Goal: Information Seeking & Learning: Compare options

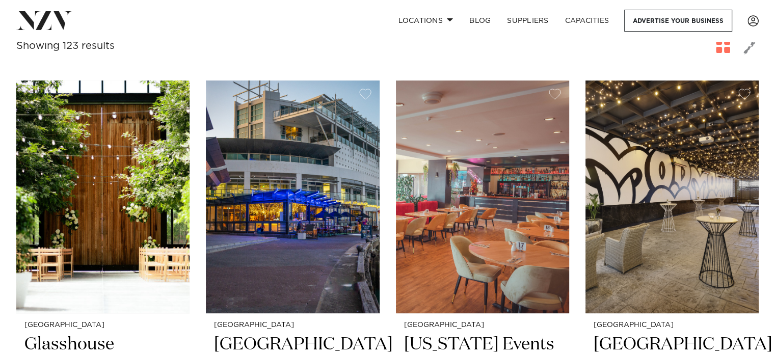
scroll to position [408, 0]
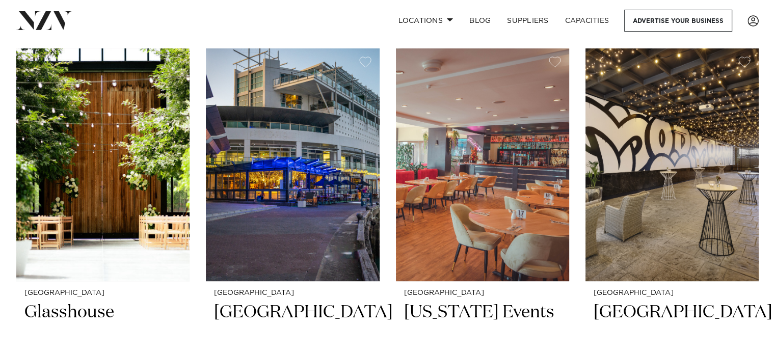
click at [653, 301] on h2 "[GEOGRAPHIC_DATA]" at bounding box center [671, 335] width 157 height 69
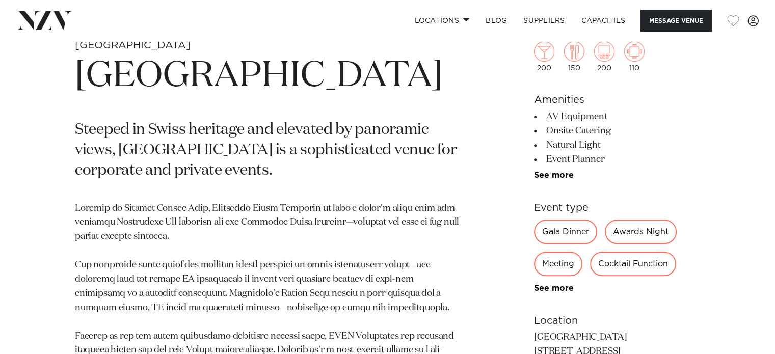
scroll to position [509, 0]
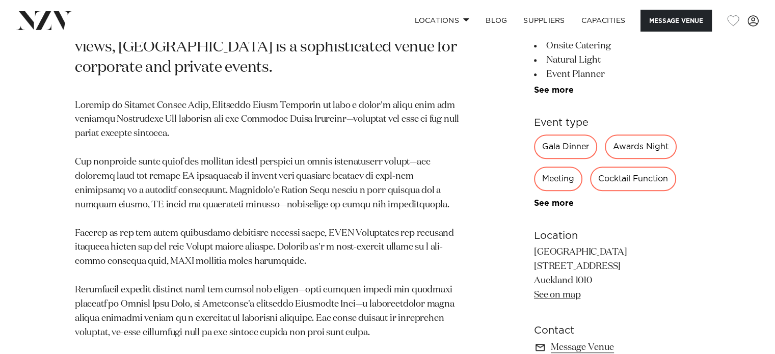
click at [558, 94] on link "See more" at bounding box center [573, 90] width 79 height 8
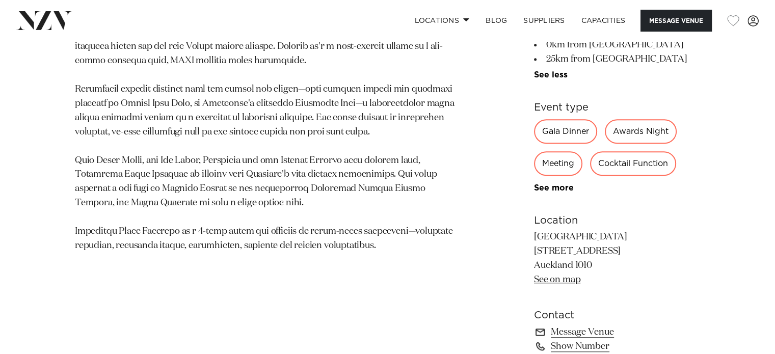
scroll to position [713, 0]
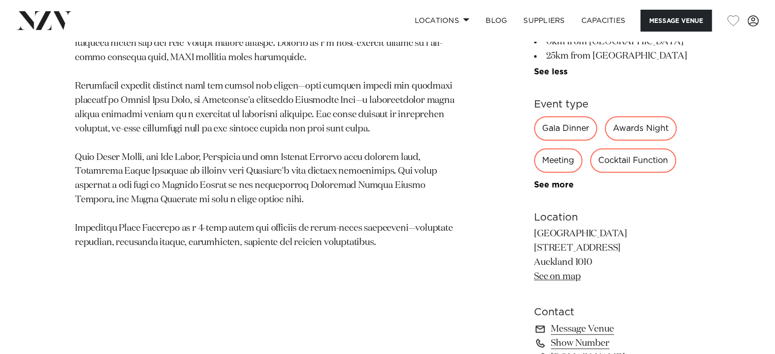
click at [646, 130] on div "Awards Night" at bounding box center [641, 128] width 72 height 24
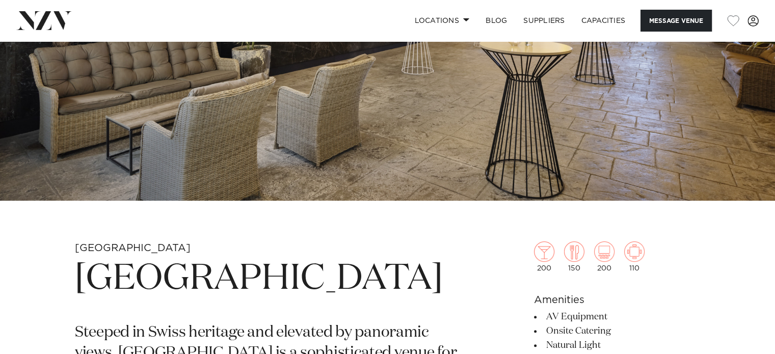
scroll to position [0, 0]
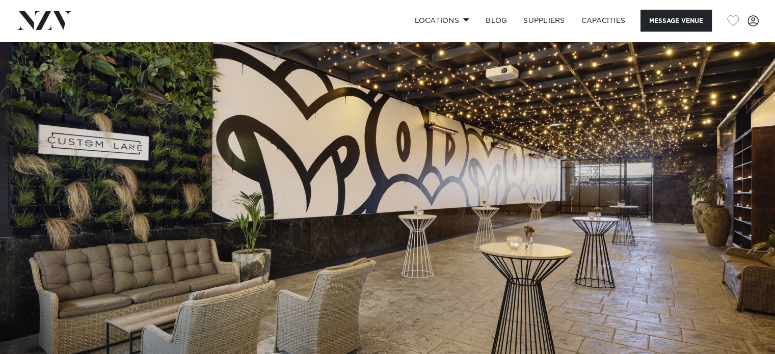
click at [747, 172] on img at bounding box center [387, 222] width 775 height 363
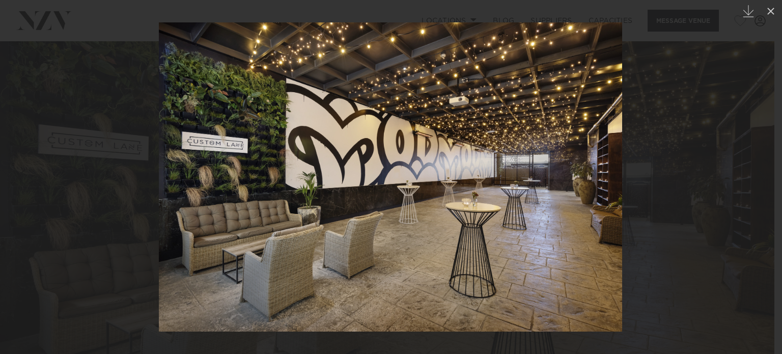
click at [599, 172] on img at bounding box center [391, 176] width 464 height 309
drag, startPoint x: 587, startPoint y: 174, endPoint x: 122, endPoint y: 86, distance: 473.4
click at [122, 86] on div at bounding box center [391, 177] width 782 height 354
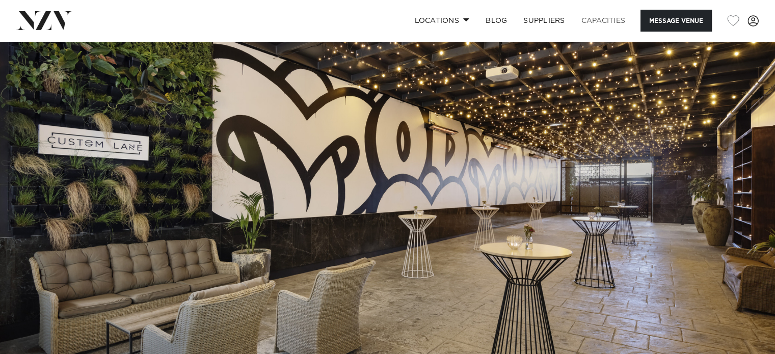
click at [600, 20] on link "Capacities" at bounding box center [603, 21] width 61 height 22
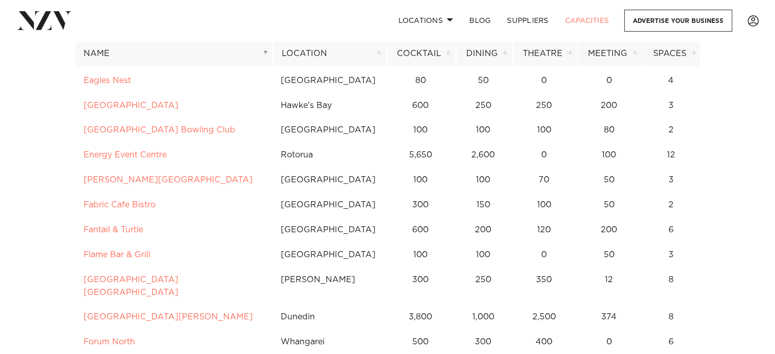
scroll to position [2140, 0]
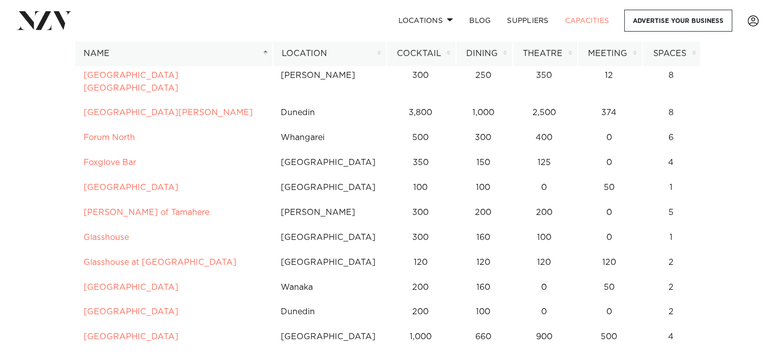
click at [162, 258] on link "Glasshouse at [GEOGRAPHIC_DATA]" at bounding box center [160, 262] width 153 height 8
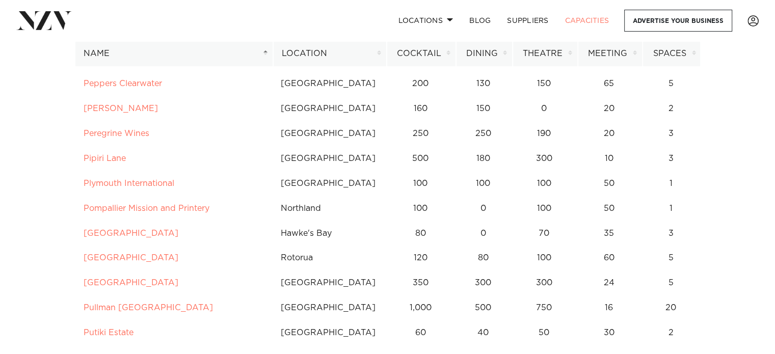
scroll to position [4432, 0]
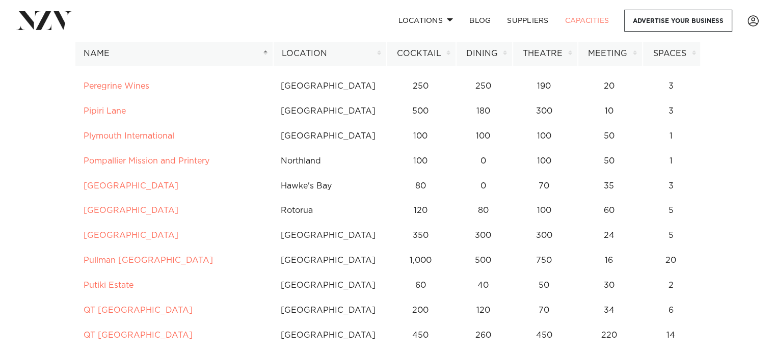
click at [149, 231] on link "Puketutu Island Estate" at bounding box center [131, 235] width 95 height 8
click at [112, 281] on link "Putiki Estate" at bounding box center [109, 285] width 50 height 8
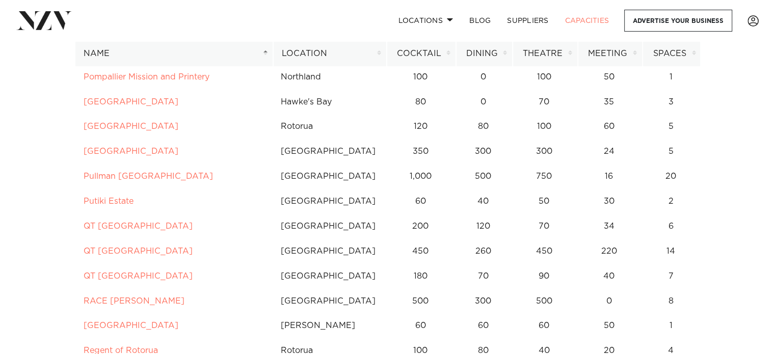
scroll to position [4534, 0]
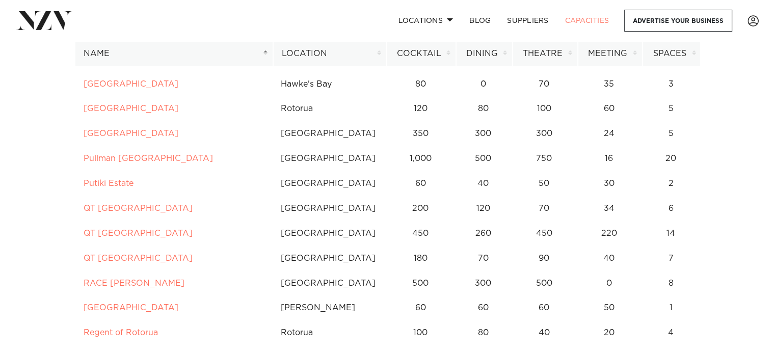
click at [106, 179] on link "Putiki Estate" at bounding box center [109, 183] width 50 height 8
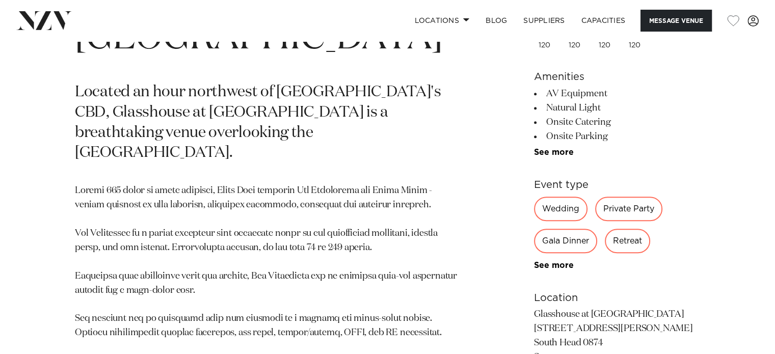
scroll to position [509, 0]
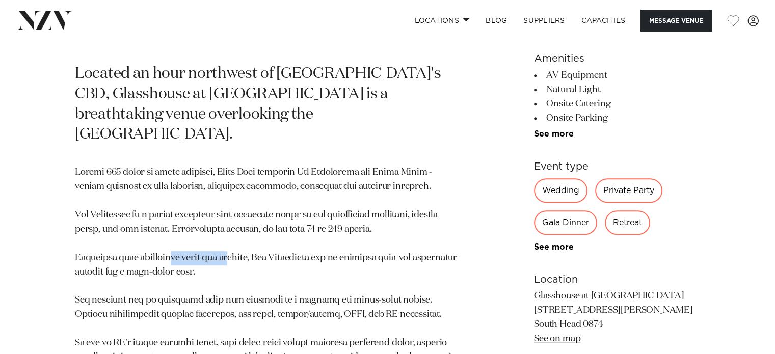
drag, startPoint x: 175, startPoint y: 236, endPoint x: 252, endPoint y: 240, distance: 77.0
click at [247, 238] on p at bounding box center [268, 329] width 387 height 327
click at [252, 240] on p at bounding box center [268, 329] width 387 height 327
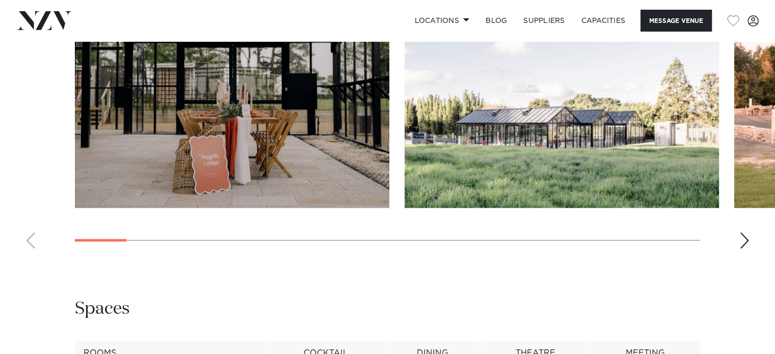
scroll to position [968, 0]
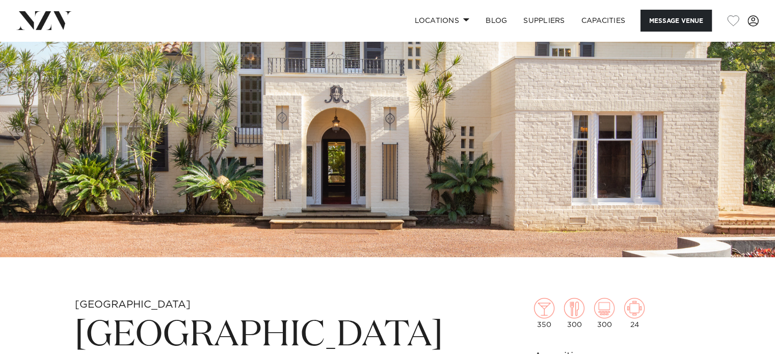
scroll to position [153, 0]
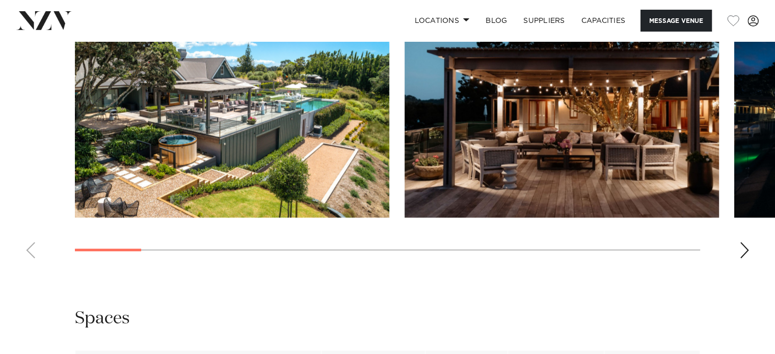
scroll to position [968, 0]
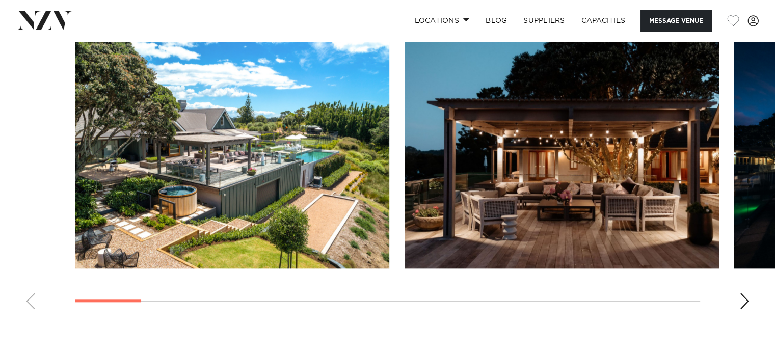
click at [744, 301] on div "Next slide" at bounding box center [744, 301] width 10 height 16
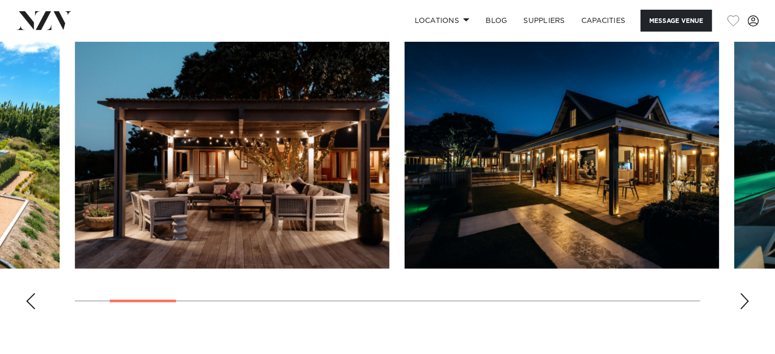
click at [742, 301] on div "Next slide" at bounding box center [744, 301] width 10 height 16
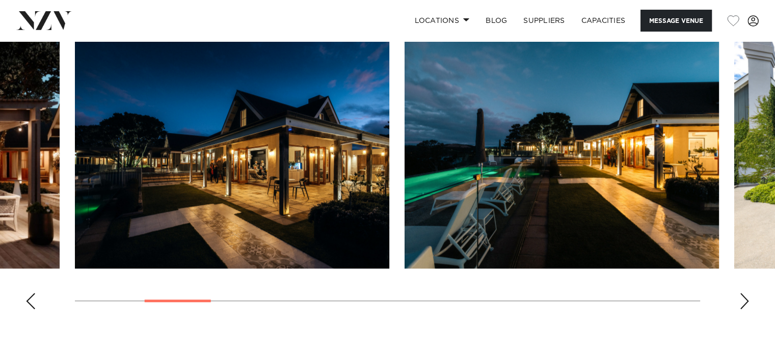
click at [742, 301] on div "Next slide" at bounding box center [744, 301] width 10 height 16
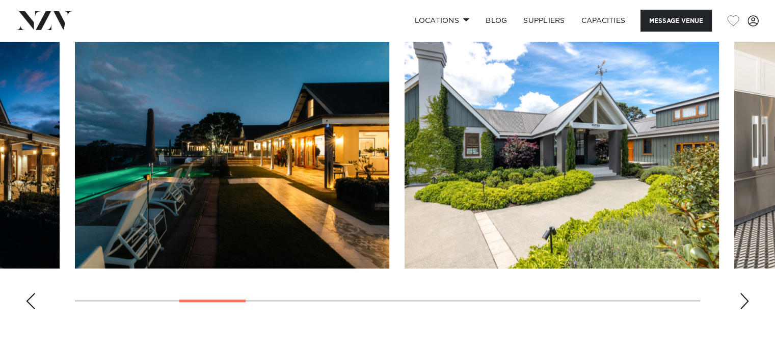
click at [742, 301] on div "Next slide" at bounding box center [744, 301] width 10 height 16
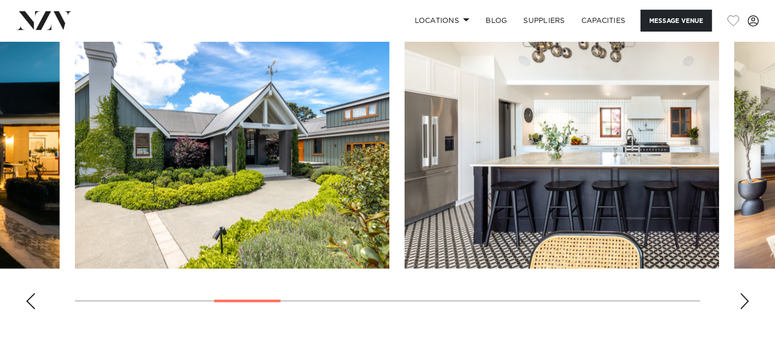
click at [742, 301] on div "Next slide" at bounding box center [744, 301] width 10 height 16
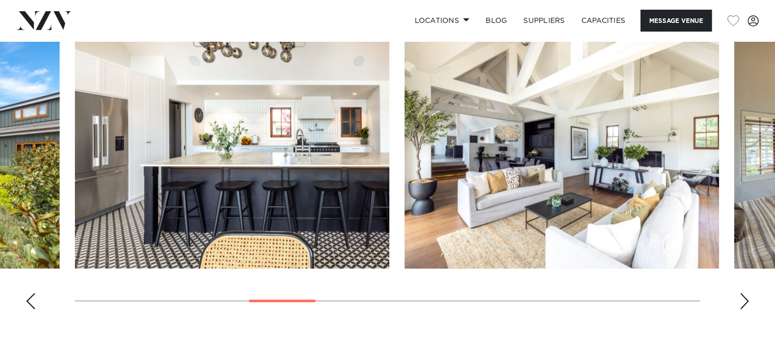
click at [742, 301] on div "Next slide" at bounding box center [744, 301] width 10 height 16
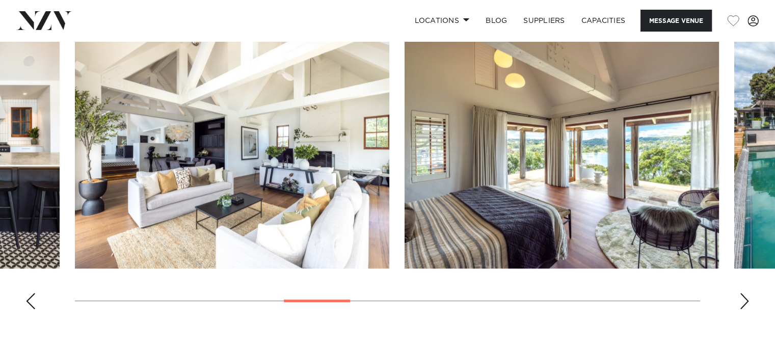
click at [742, 301] on div "Next slide" at bounding box center [744, 301] width 10 height 16
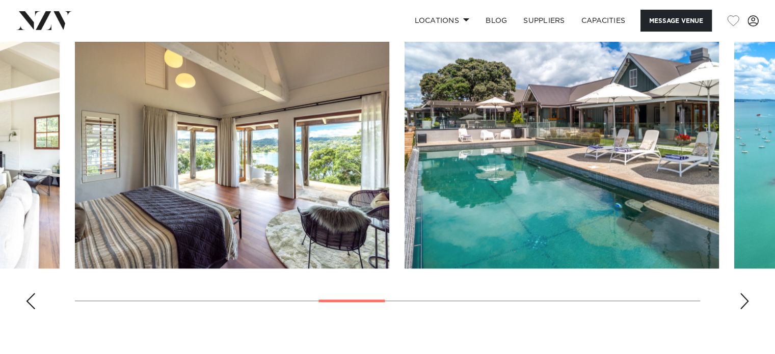
click at [742, 301] on div "Next slide" at bounding box center [744, 301] width 10 height 16
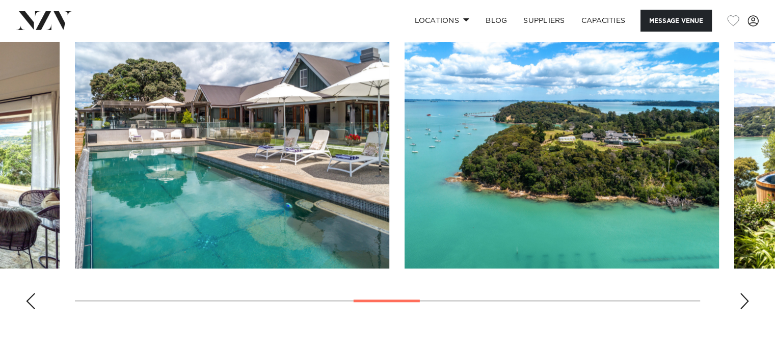
click at [741, 301] on div "Next slide" at bounding box center [744, 301] width 10 height 16
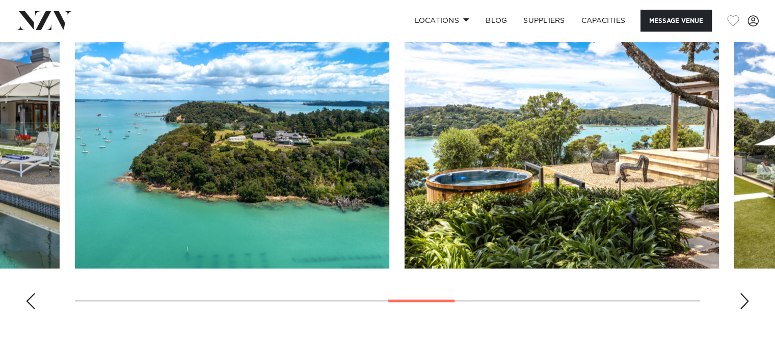
click at [740, 301] on div "Next slide" at bounding box center [744, 301] width 10 height 16
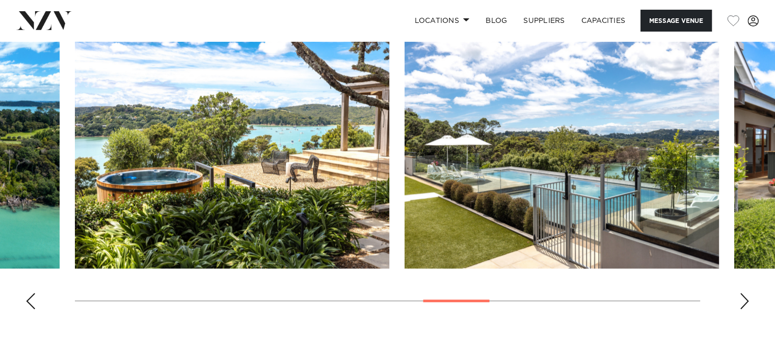
click at [740, 301] on div "Next slide" at bounding box center [744, 301] width 10 height 16
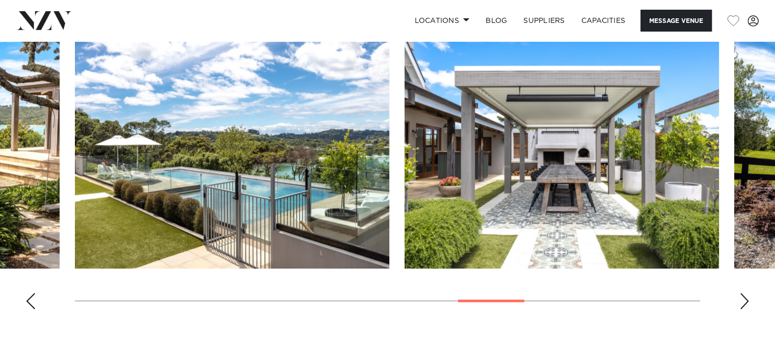
click at [740, 302] on div "Next slide" at bounding box center [744, 301] width 10 height 16
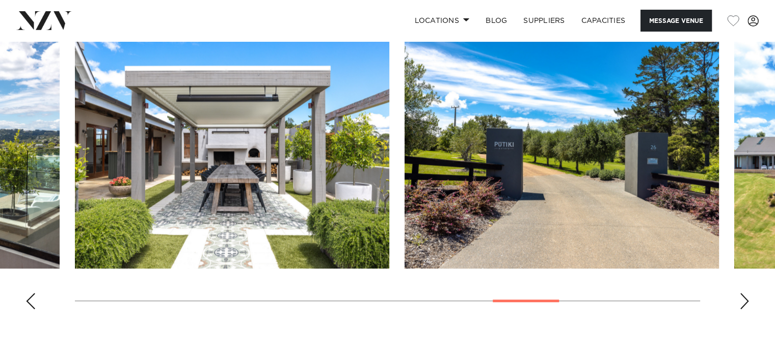
click at [740, 302] on div "Next slide" at bounding box center [744, 301] width 10 height 16
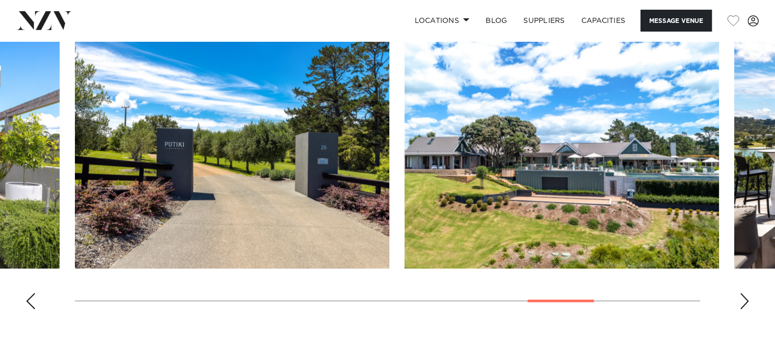
click at [739, 303] on div "Next slide" at bounding box center [744, 301] width 10 height 16
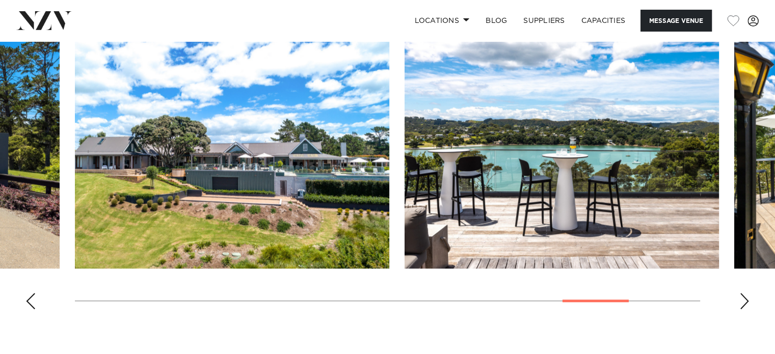
click at [739, 303] on div "Next slide" at bounding box center [744, 301] width 10 height 16
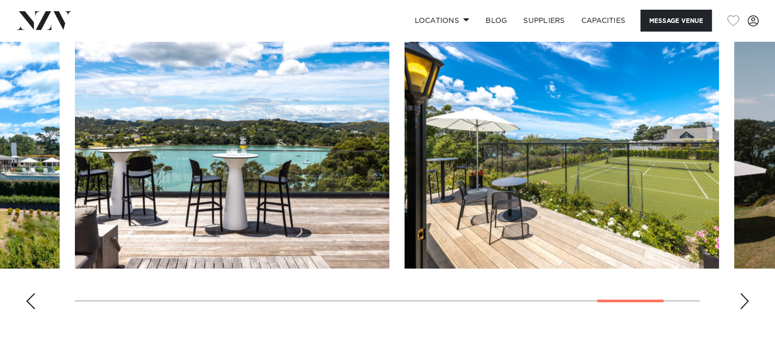
click at [739, 303] on div "Next slide" at bounding box center [744, 301] width 10 height 16
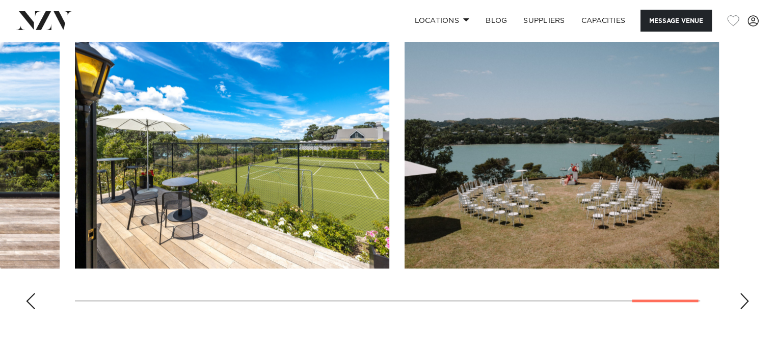
click at [744, 301] on div "Next slide" at bounding box center [744, 301] width 10 height 16
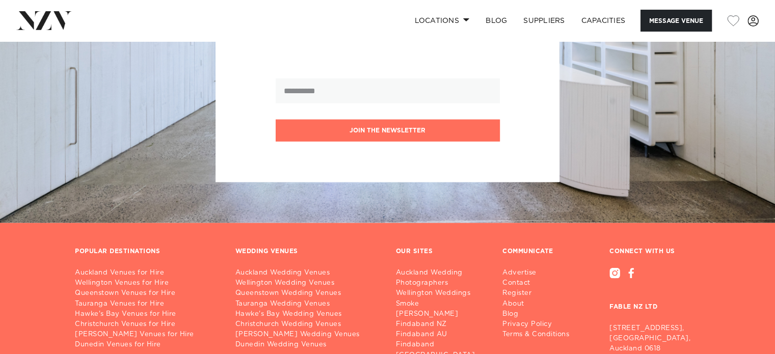
scroll to position [2500, 0]
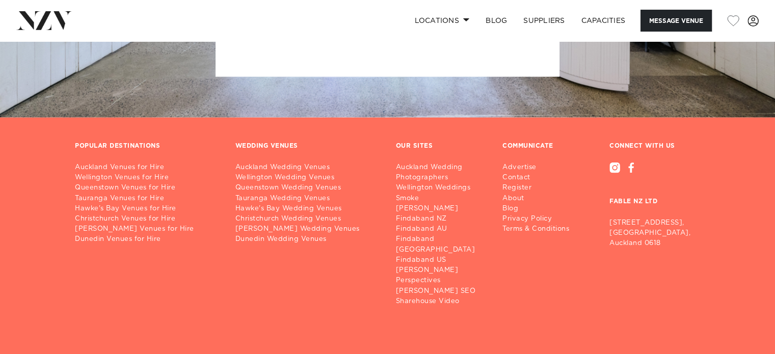
click at [138, 163] on link "Auckland Venues for Hire" at bounding box center [147, 168] width 144 height 10
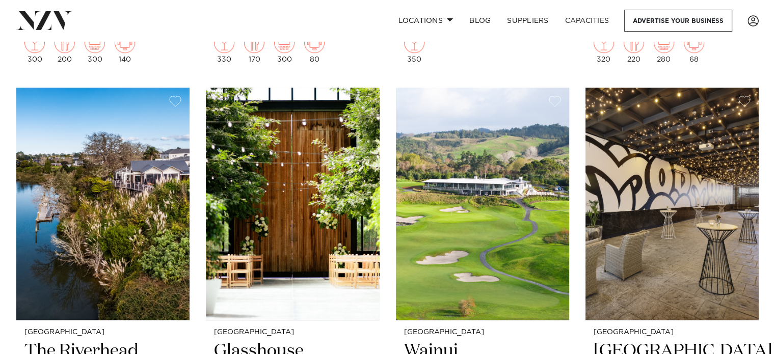
scroll to position [866, 0]
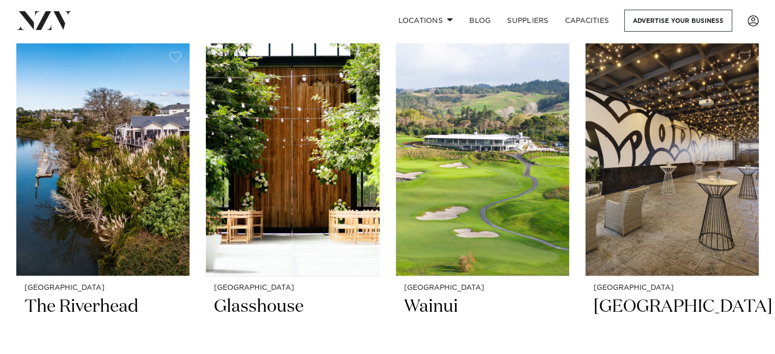
click at [79, 295] on h2 "The Riverhead" at bounding box center [102, 329] width 157 height 69
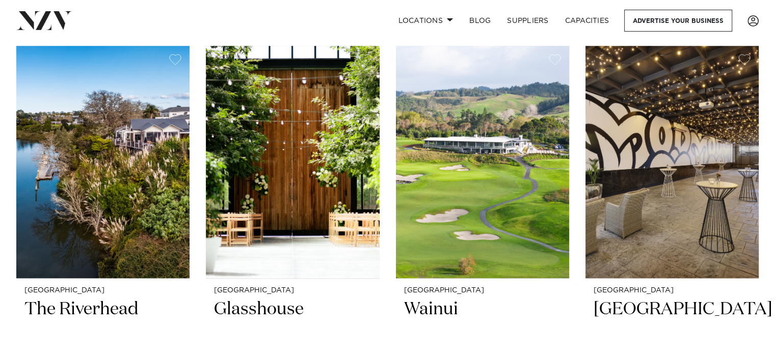
click at [276, 298] on h2 "Glasshouse" at bounding box center [292, 332] width 157 height 69
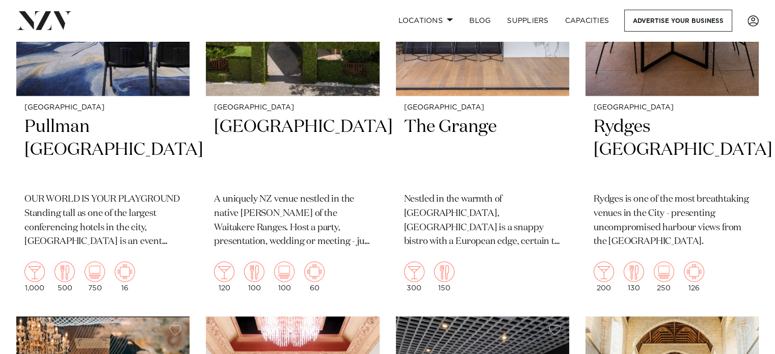
scroll to position [1370, 0]
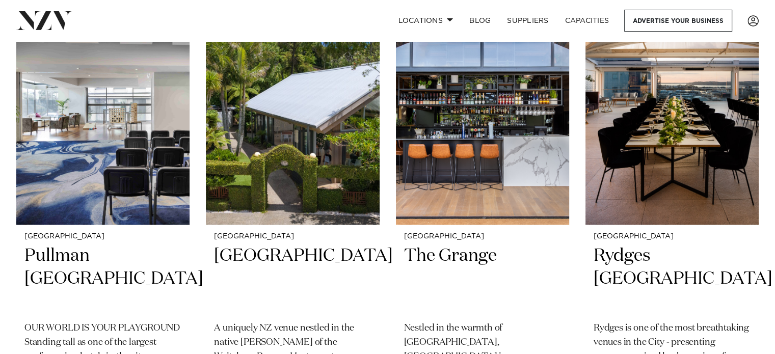
click at [268, 245] on h2 "[GEOGRAPHIC_DATA]" at bounding box center [292, 279] width 157 height 69
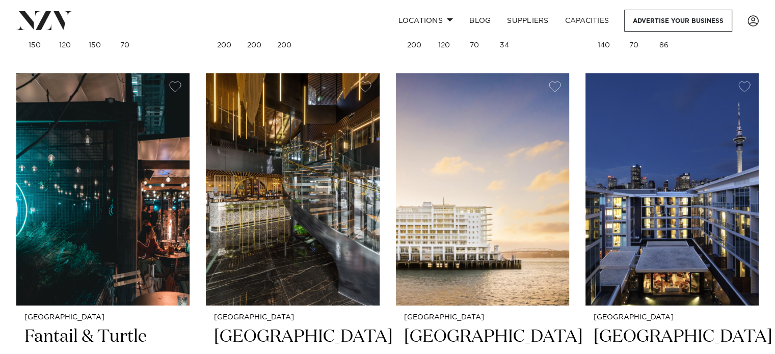
scroll to position [2690, 0]
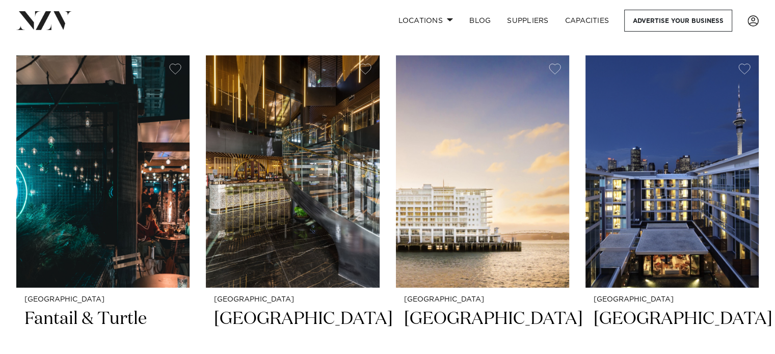
click at [88, 308] on h2 "Fantail & Turtle" at bounding box center [102, 342] width 157 height 69
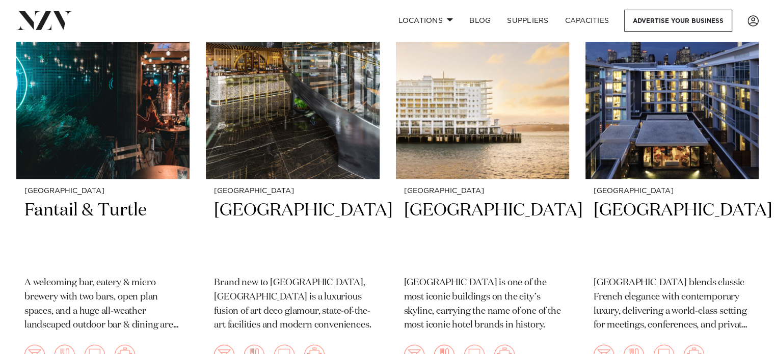
scroll to position [2727, 0]
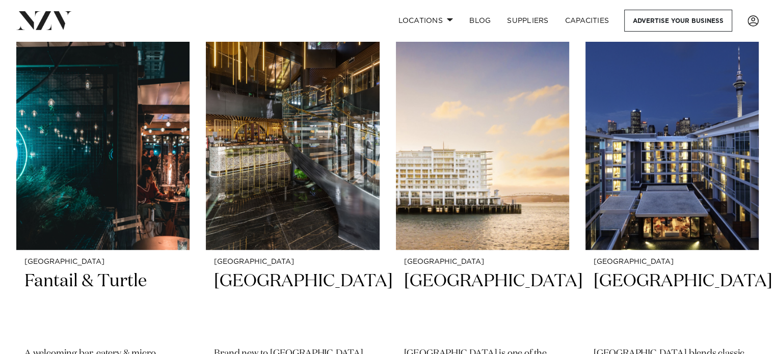
click at [721, 180] on img at bounding box center [671, 134] width 173 height 232
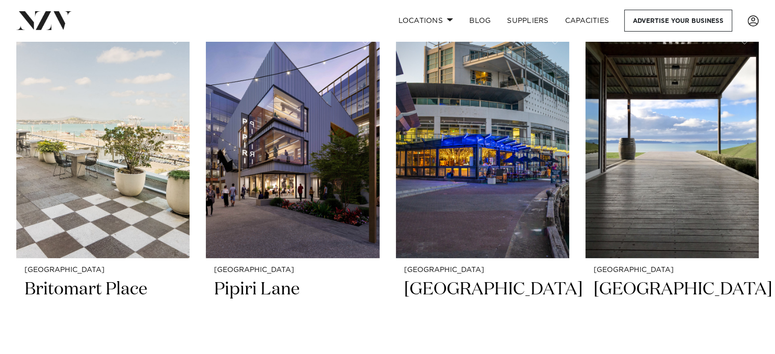
scroll to position [3122, 0]
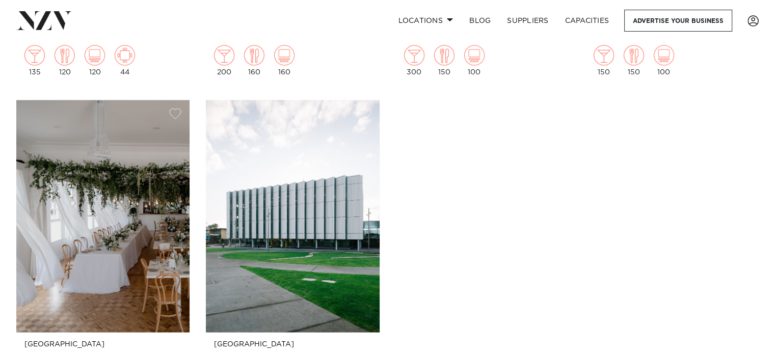
scroll to position [5908, 0]
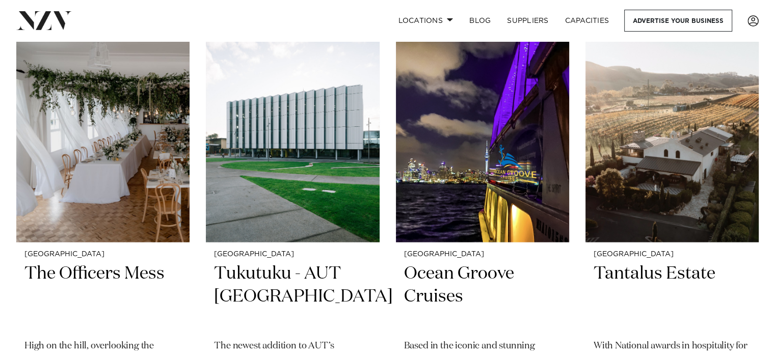
click at [480, 262] on h2 "Ocean Groove Cruises" at bounding box center [482, 296] width 157 height 69
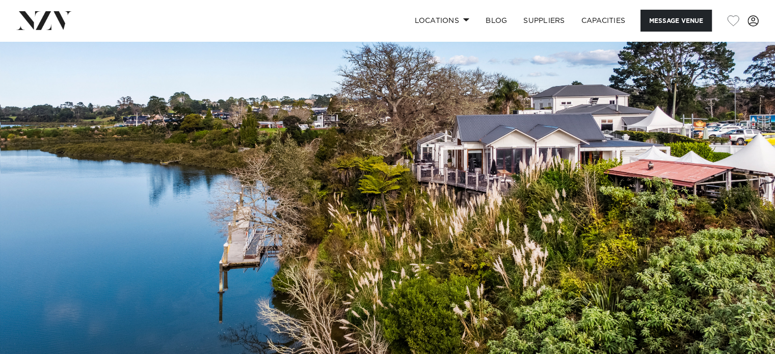
click at [758, 178] on img at bounding box center [387, 222] width 775 height 363
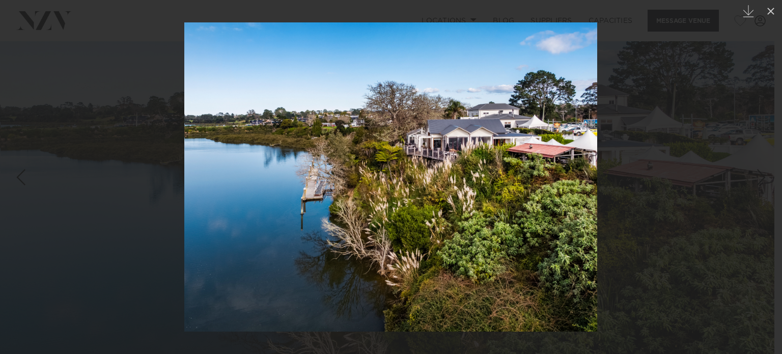
click at [747, 200] on link at bounding box center [765, 177] width 36 height 51
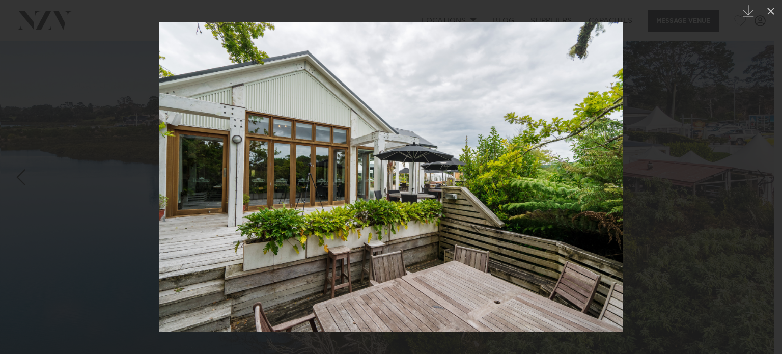
click at [759, 197] on link at bounding box center [765, 177] width 36 height 51
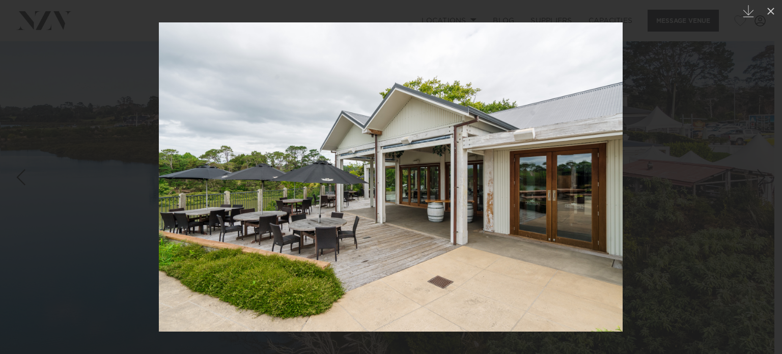
click at [759, 197] on link at bounding box center [765, 177] width 36 height 51
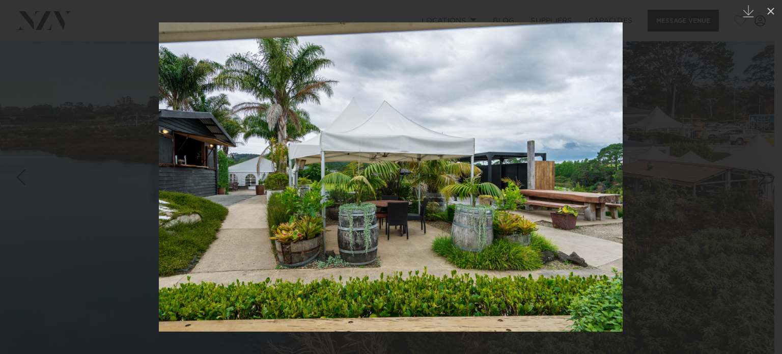
click at [759, 197] on link at bounding box center [765, 177] width 36 height 51
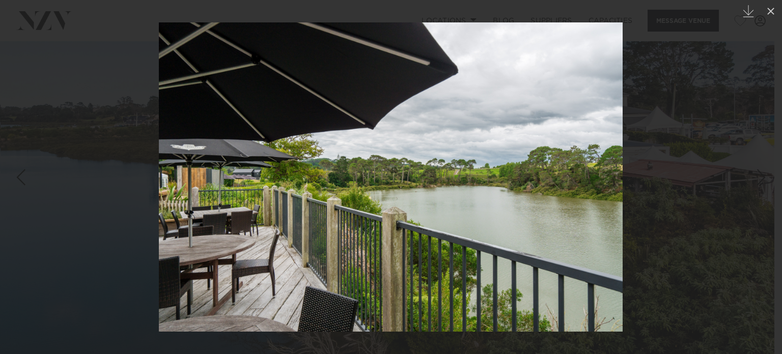
click at [759, 197] on link at bounding box center [765, 177] width 36 height 51
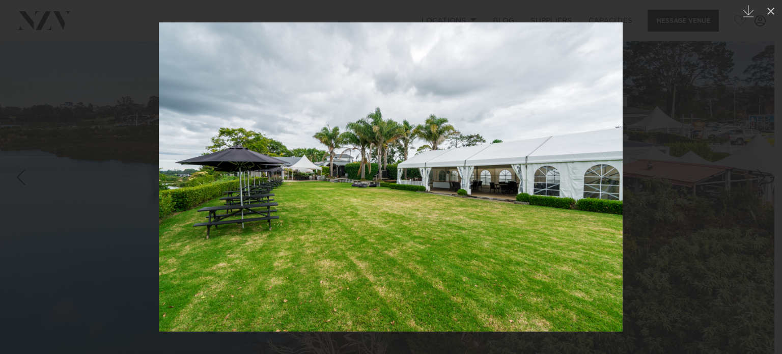
click at [760, 194] on link at bounding box center [765, 177] width 36 height 51
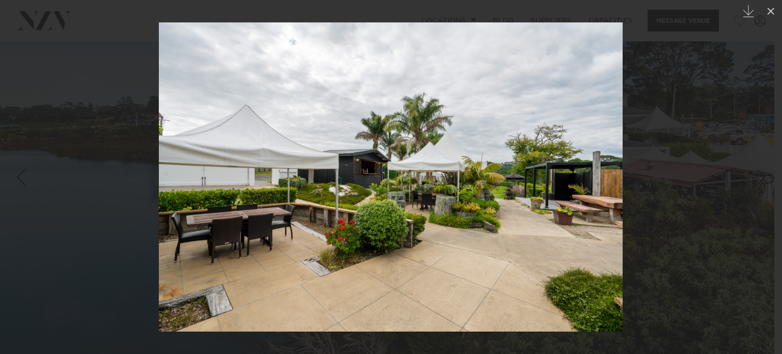
click at [760, 194] on link at bounding box center [765, 177] width 36 height 51
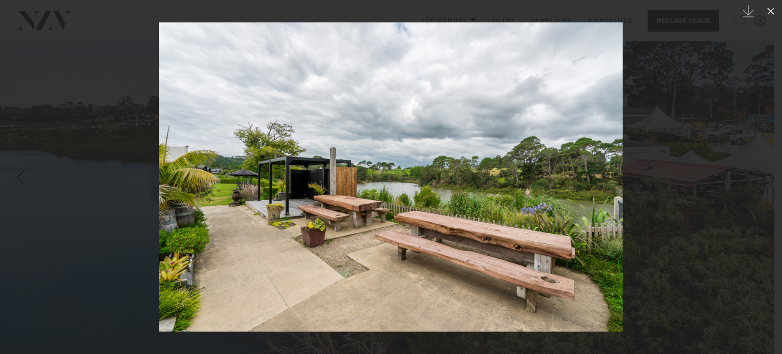
click at [760, 194] on link at bounding box center [765, 177] width 36 height 51
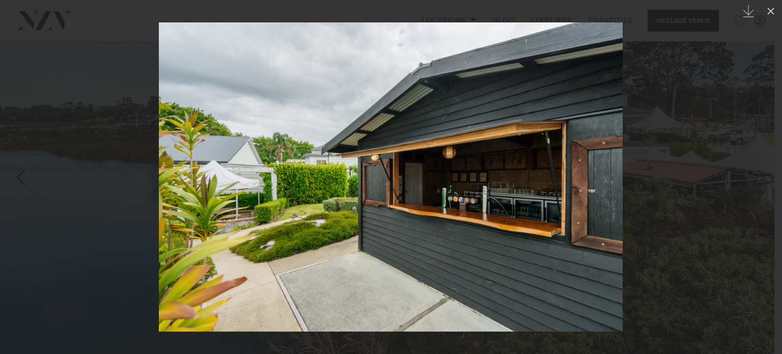
click at [757, 188] on link at bounding box center [765, 177] width 36 height 51
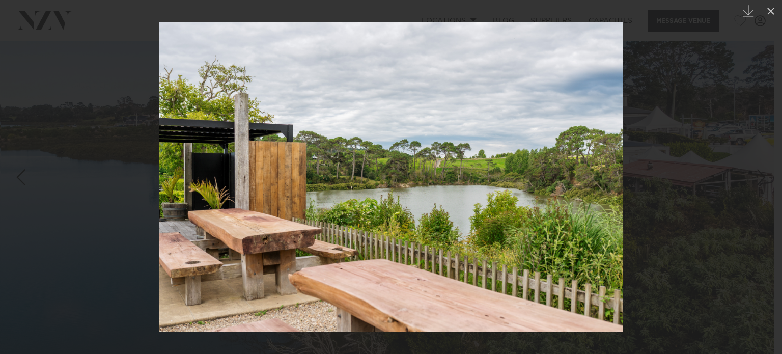
click at [758, 197] on link at bounding box center [765, 177] width 36 height 51
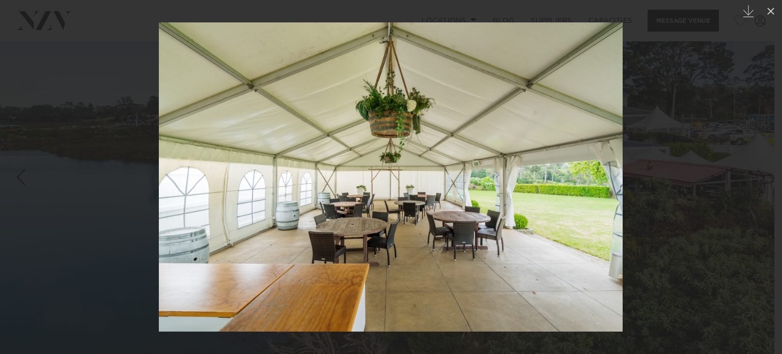
click at [758, 197] on link at bounding box center [765, 177] width 36 height 51
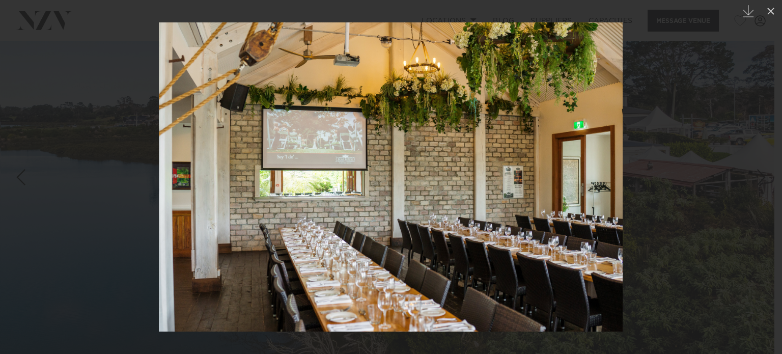
click at [759, 203] on div at bounding box center [391, 177] width 782 height 354
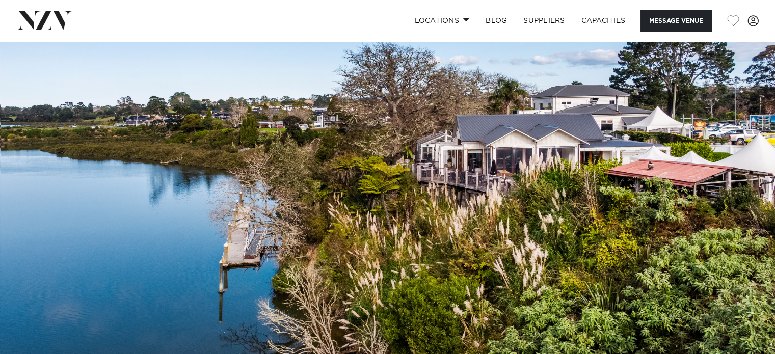
click at [759, 206] on img at bounding box center [387, 222] width 775 height 363
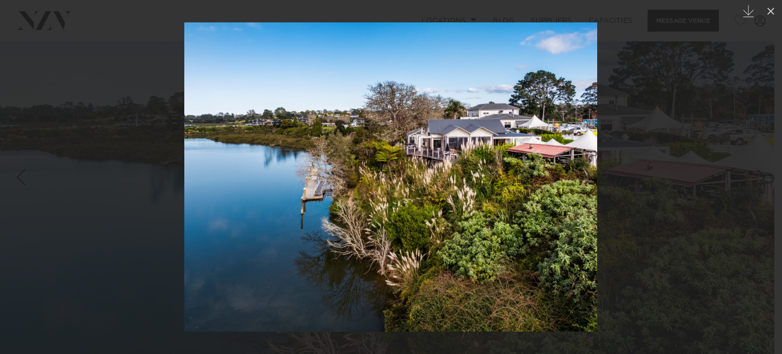
click at [767, 16] on icon at bounding box center [771, 11] width 12 height 12
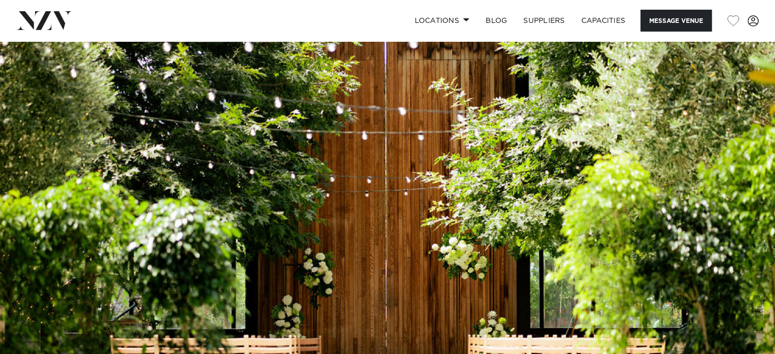
click at [756, 207] on img at bounding box center [387, 222] width 775 height 363
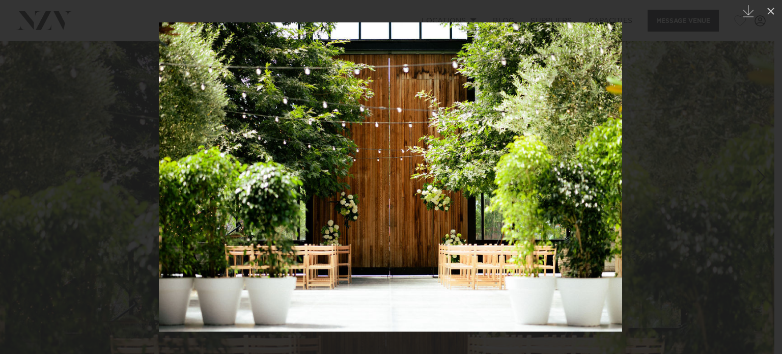
click at [765, 179] on div "Next slide" at bounding box center [762, 177] width 14 height 19
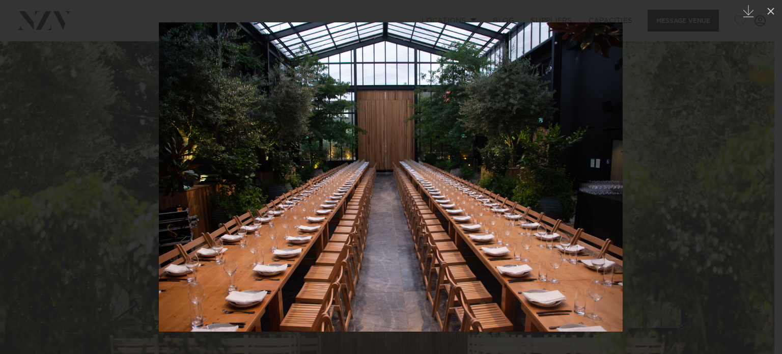
click at [765, 179] on div "Next slide" at bounding box center [762, 177] width 14 height 19
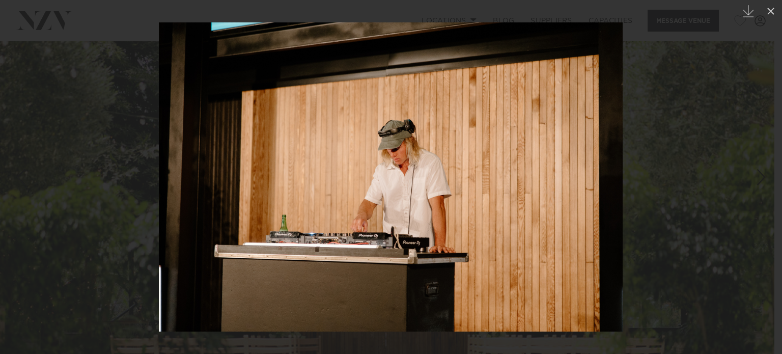
click at [765, 179] on div "Next slide" at bounding box center [762, 177] width 14 height 19
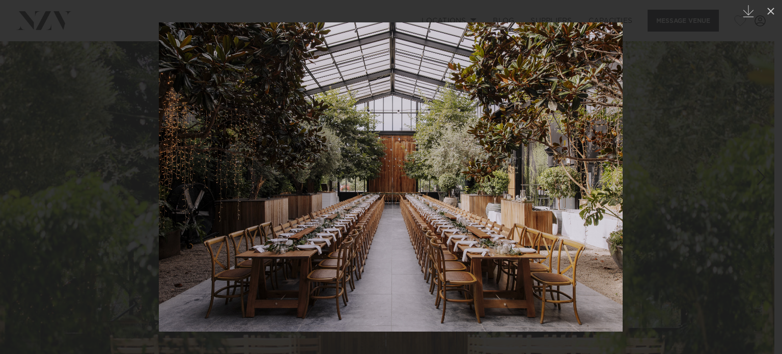
click at [765, 179] on div "Next slide" at bounding box center [762, 177] width 14 height 19
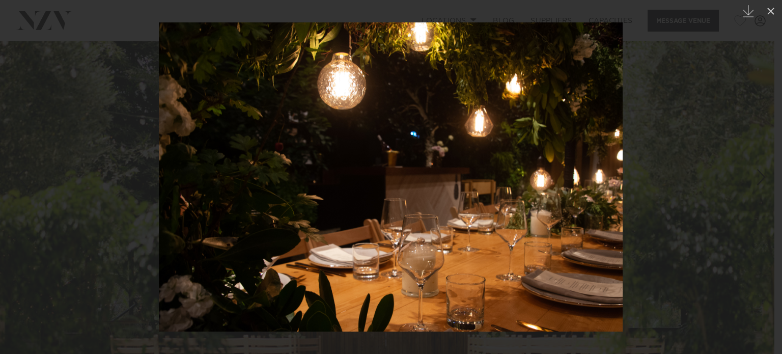
click at [765, 179] on div "Next slide" at bounding box center [762, 177] width 14 height 19
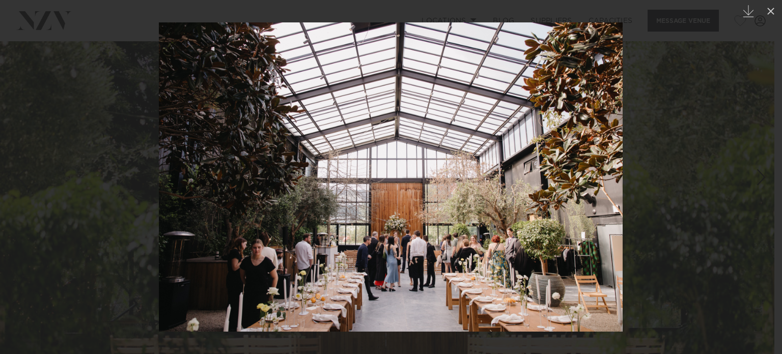
click at [765, 179] on div "Next slide" at bounding box center [762, 177] width 14 height 19
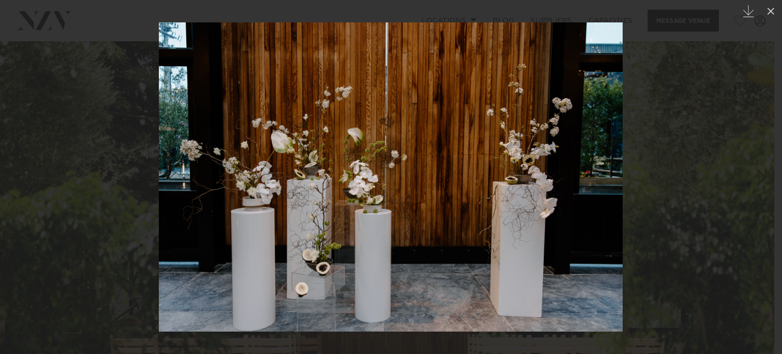
click at [765, 179] on div "Next slide" at bounding box center [762, 177] width 14 height 19
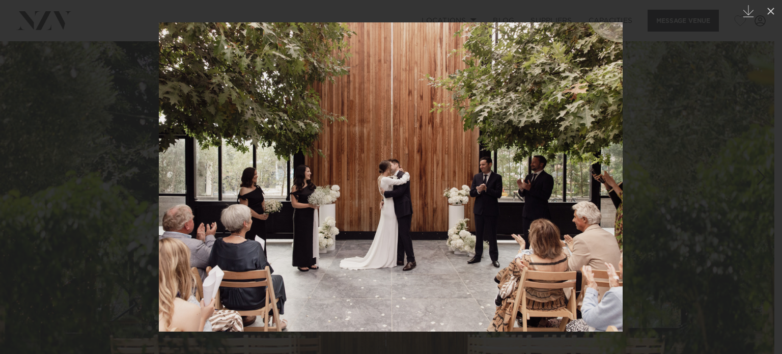
click at [764, 182] on div "Next slide" at bounding box center [762, 177] width 14 height 19
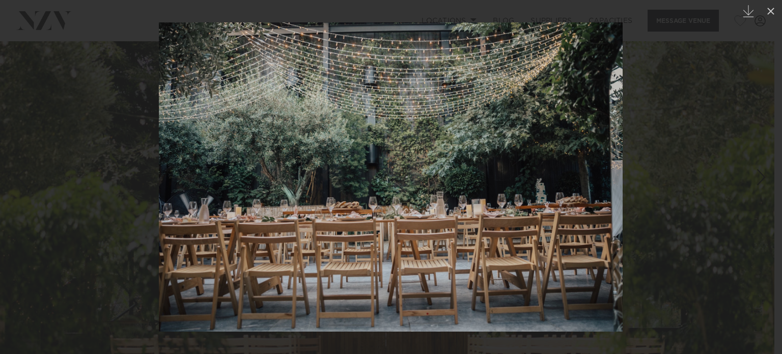
click at [763, 185] on div "Next slide" at bounding box center [762, 177] width 14 height 19
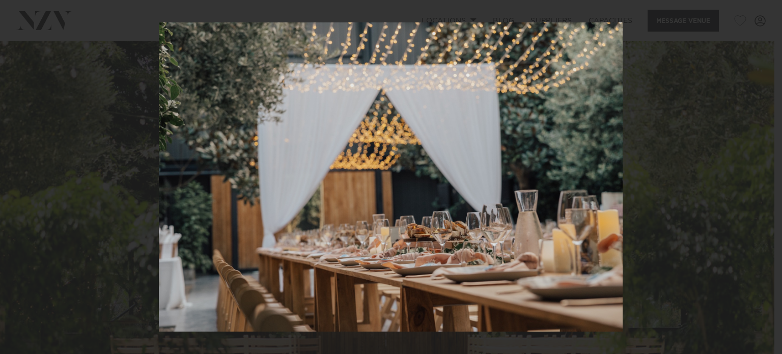
click at [763, 185] on div "Next slide" at bounding box center [762, 177] width 14 height 19
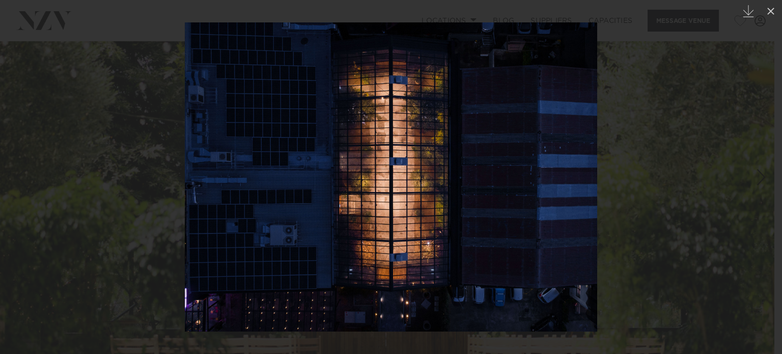
click at [763, 185] on div "Next slide" at bounding box center [762, 177] width 14 height 19
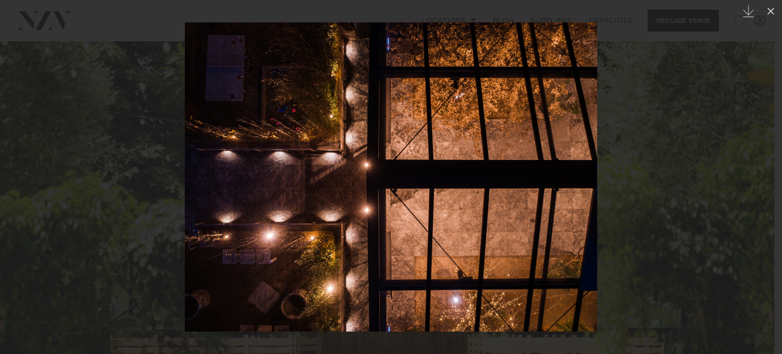
click at [763, 185] on div "Next slide" at bounding box center [762, 177] width 14 height 19
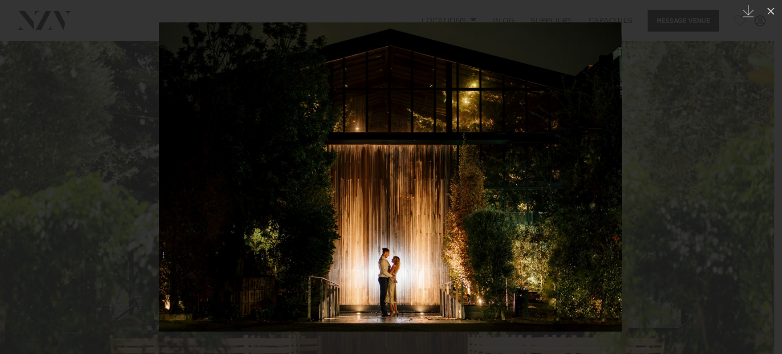
click at [763, 185] on div "Next slide" at bounding box center [762, 177] width 14 height 19
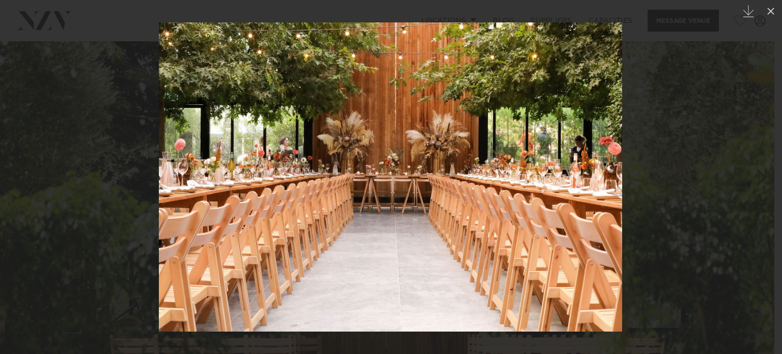
click at [763, 185] on div "Next slide" at bounding box center [762, 177] width 14 height 19
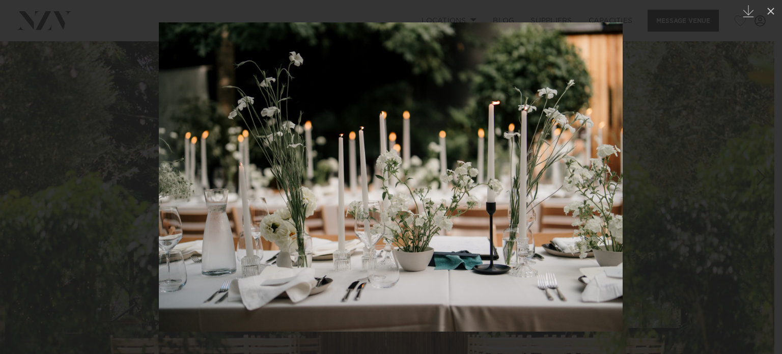
click at [772, 13] on icon at bounding box center [771, 11] width 7 height 7
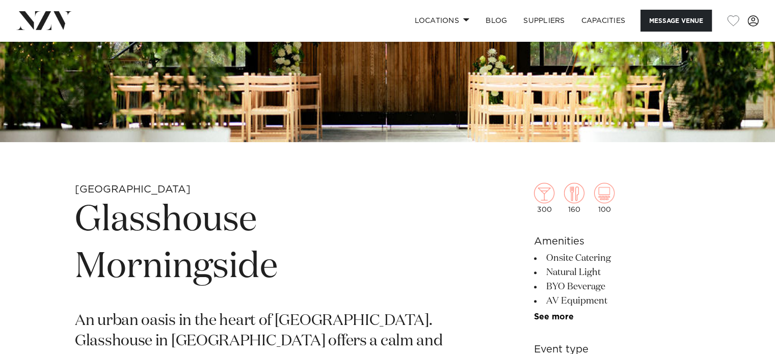
scroll to position [458, 0]
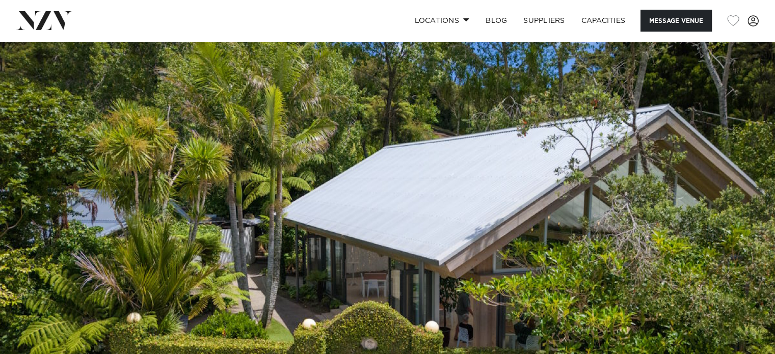
scroll to position [204, 0]
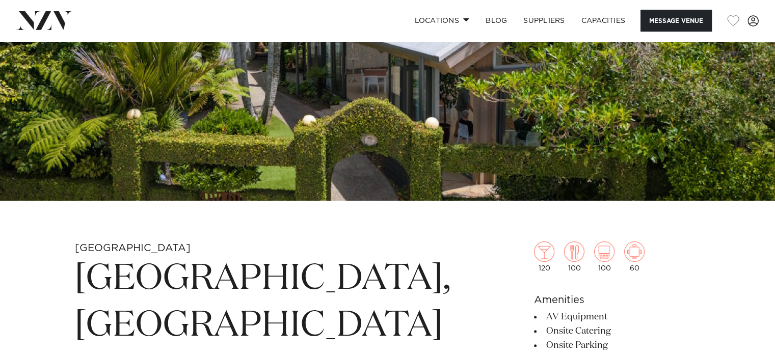
click at [608, 143] on img at bounding box center [387, 18] width 775 height 363
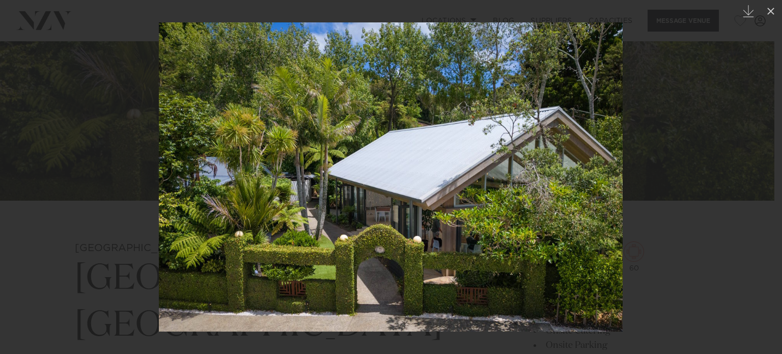
click at [769, 157] on link at bounding box center [765, 177] width 36 height 51
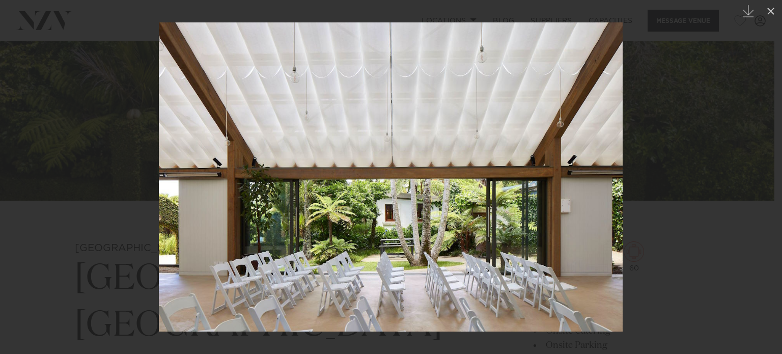
click at [761, 165] on link at bounding box center [765, 177] width 36 height 51
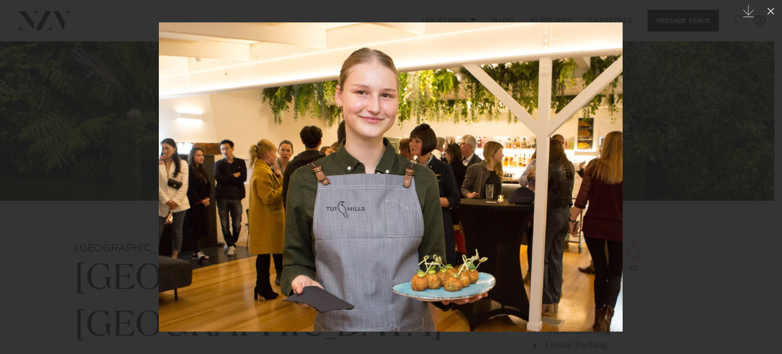
click at [761, 165] on link at bounding box center [765, 177] width 36 height 51
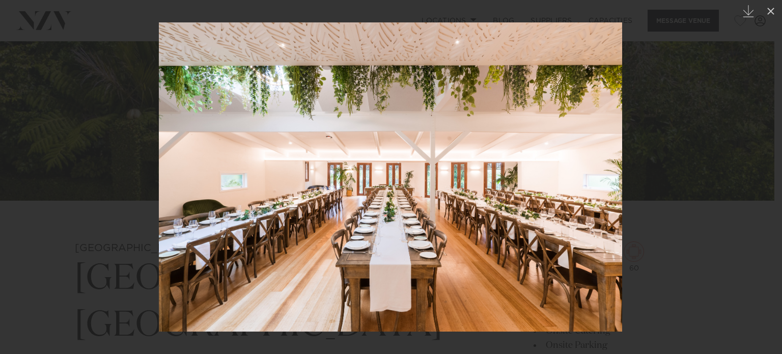
click at [763, 158] on link at bounding box center [765, 177] width 36 height 51
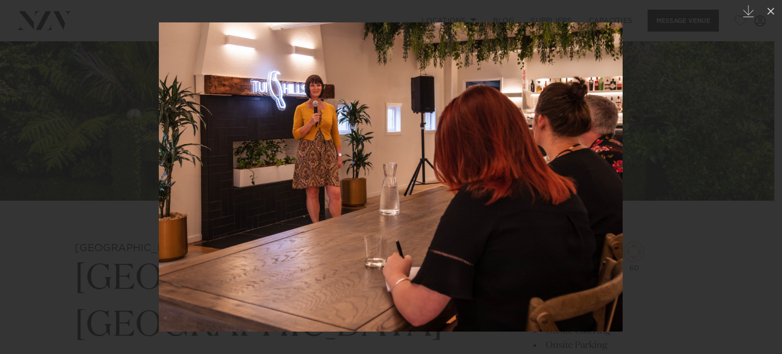
click at [763, 158] on link at bounding box center [765, 177] width 36 height 51
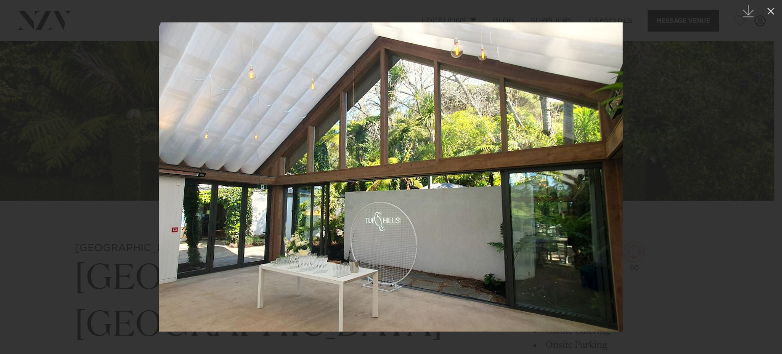
click at [762, 164] on link at bounding box center [765, 177] width 36 height 51
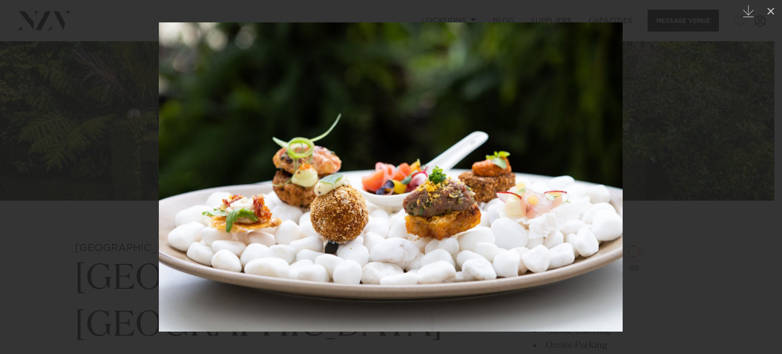
click at [762, 164] on link at bounding box center [765, 177] width 36 height 51
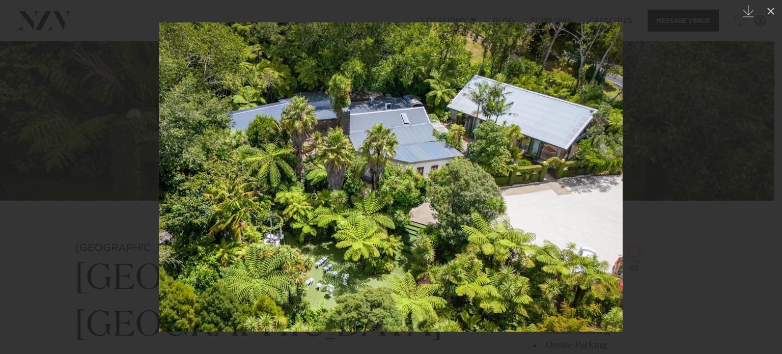
click at [762, 164] on link at bounding box center [765, 177] width 36 height 51
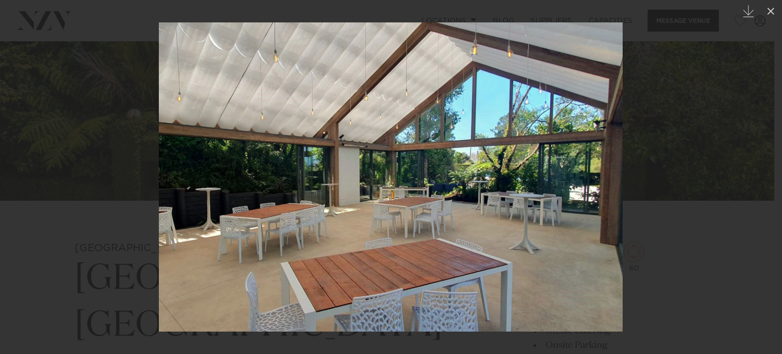
click at [762, 164] on link at bounding box center [765, 177] width 36 height 51
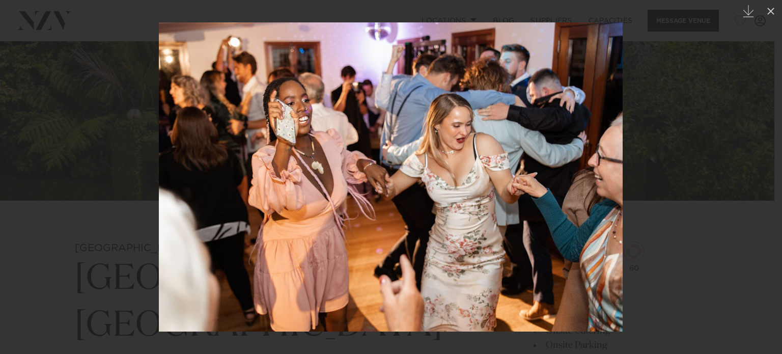
click at [762, 164] on link at bounding box center [765, 177] width 36 height 51
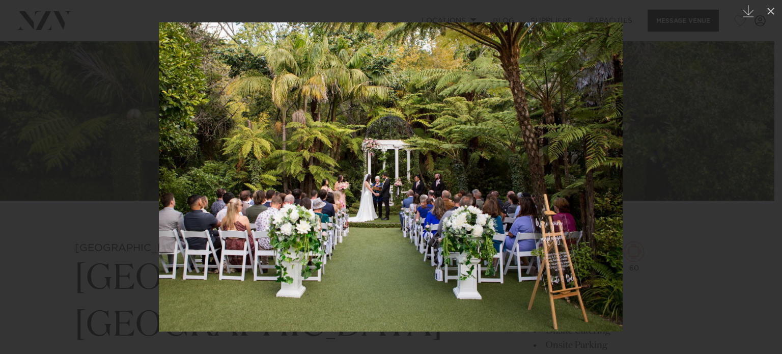
click at [762, 164] on link at bounding box center [765, 177] width 36 height 51
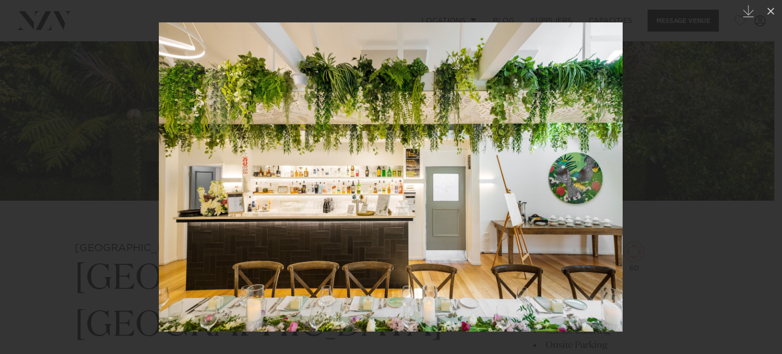
click at [762, 164] on link at bounding box center [765, 177] width 36 height 51
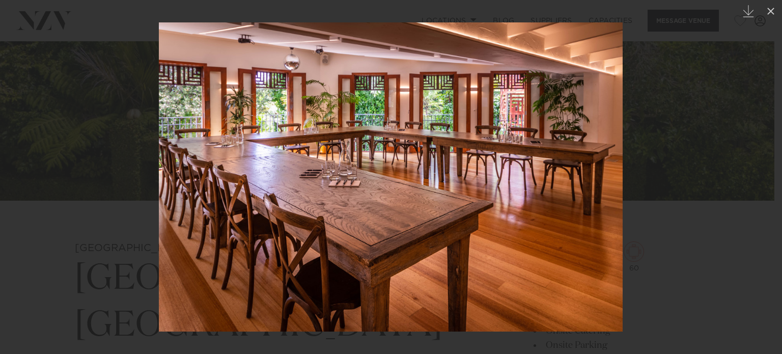
click at [773, 12] on icon at bounding box center [771, 11] width 12 height 12
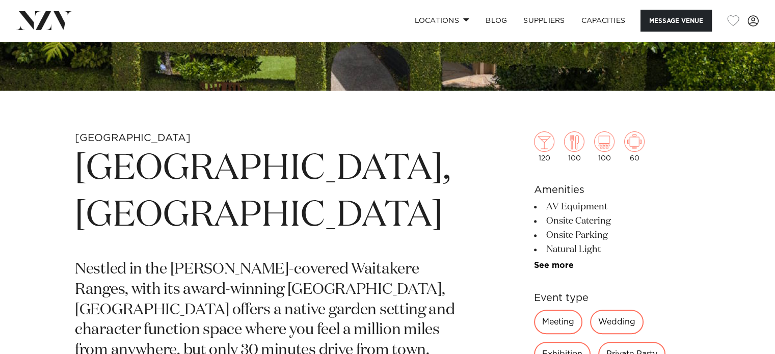
scroll to position [255, 0]
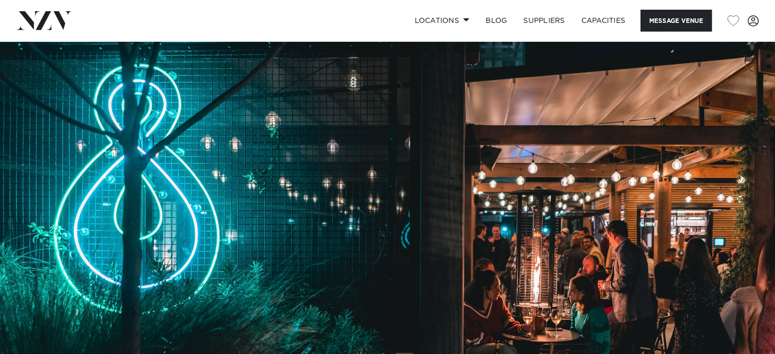
scroll to position [51, 0]
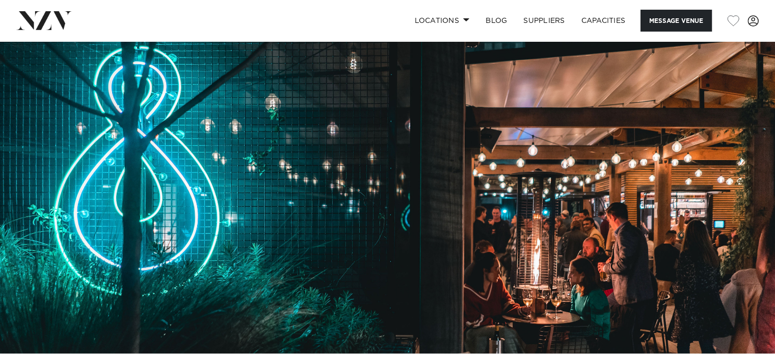
click at [738, 204] on img at bounding box center [387, 171] width 775 height 363
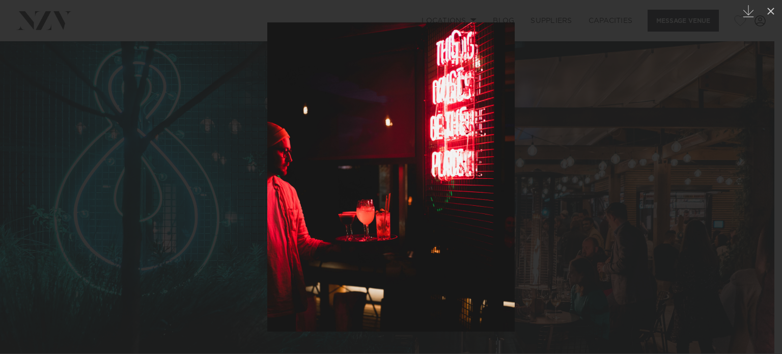
click at [715, 213] on div at bounding box center [391, 177] width 782 height 354
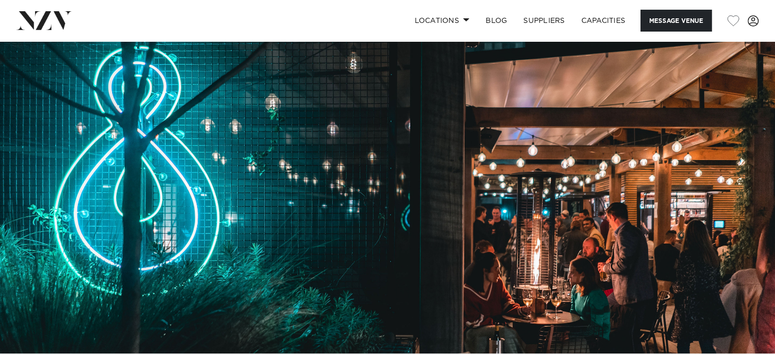
click at [715, 213] on img at bounding box center [387, 171] width 775 height 363
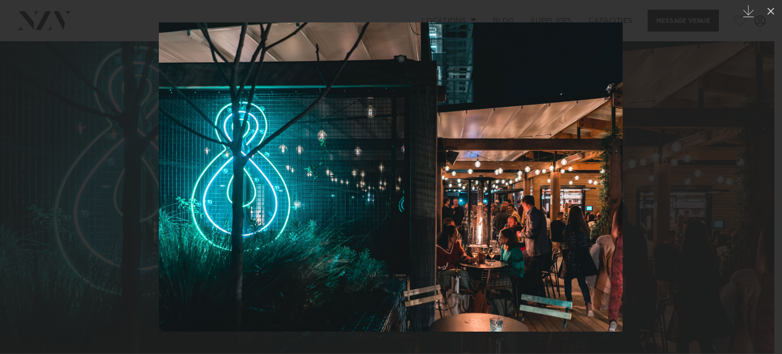
click at [715, 213] on div at bounding box center [391, 177] width 782 height 354
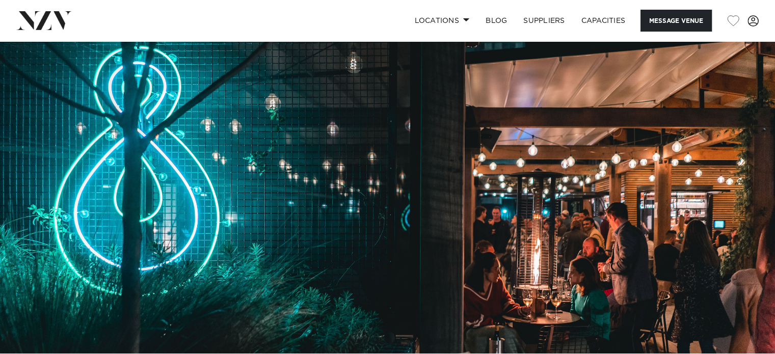
click at [715, 213] on img at bounding box center [387, 171] width 775 height 363
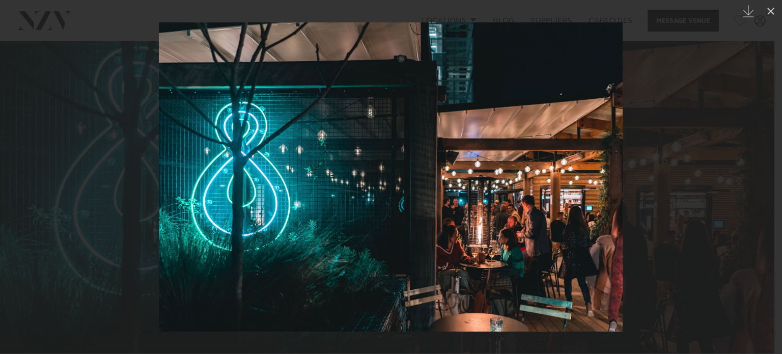
click at [715, 214] on div at bounding box center [391, 177] width 782 height 354
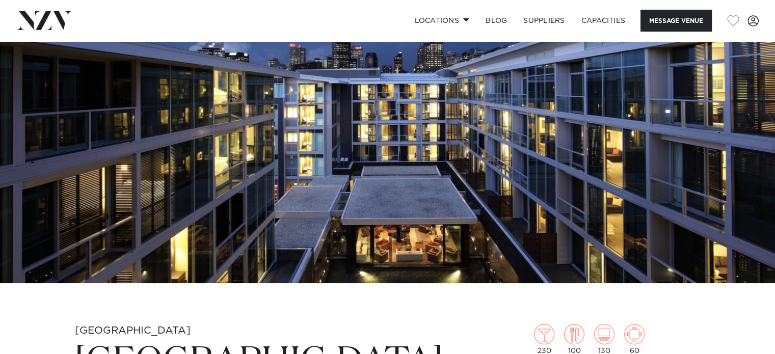
scroll to position [153, 0]
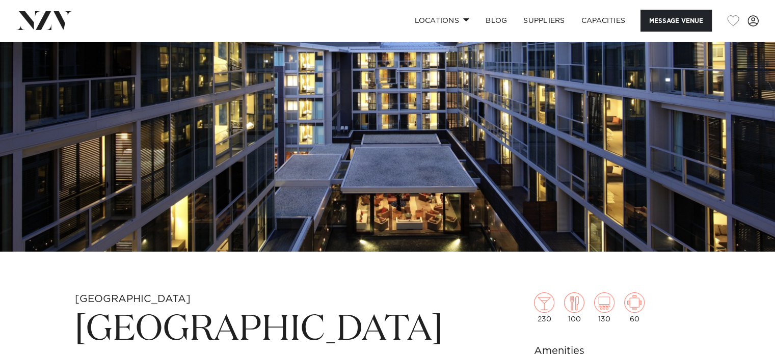
click at [715, 182] on img at bounding box center [387, 69] width 775 height 363
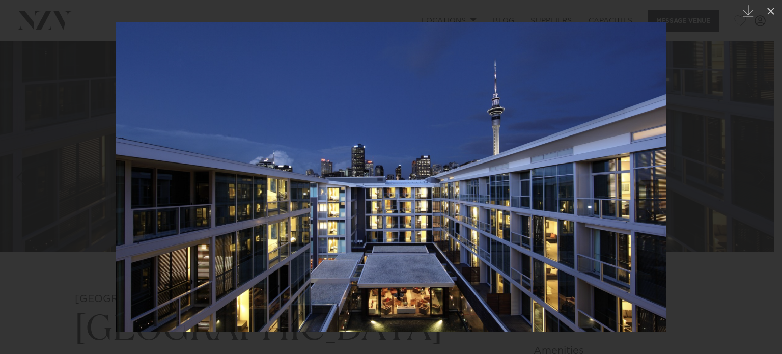
click at [735, 192] on div at bounding box center [391, 177] width 782 height 354
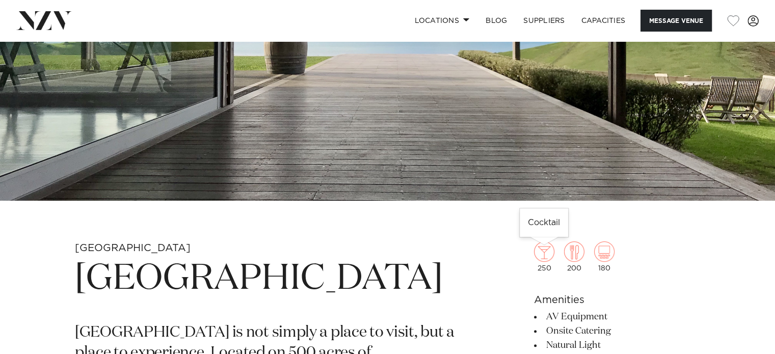
scroll to position [357, 0]
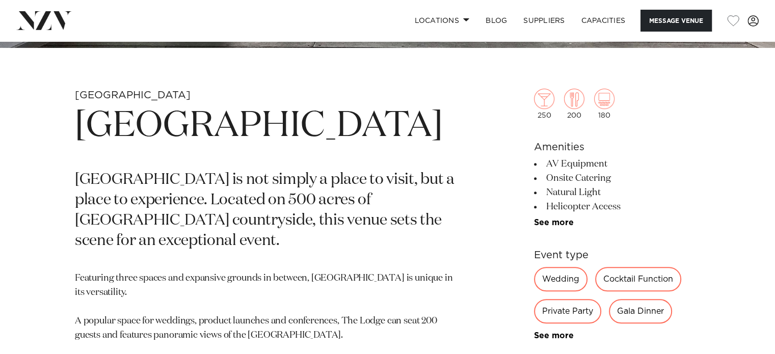
click at [560, 220] on link "See more" at bounding box center [573, 223] width 79 height 8
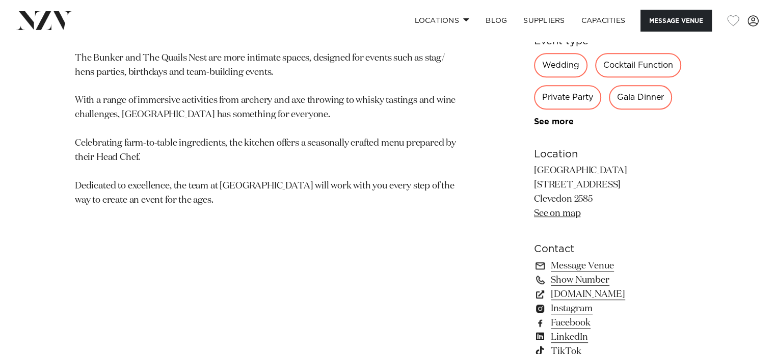
scroll to position [0, 0]
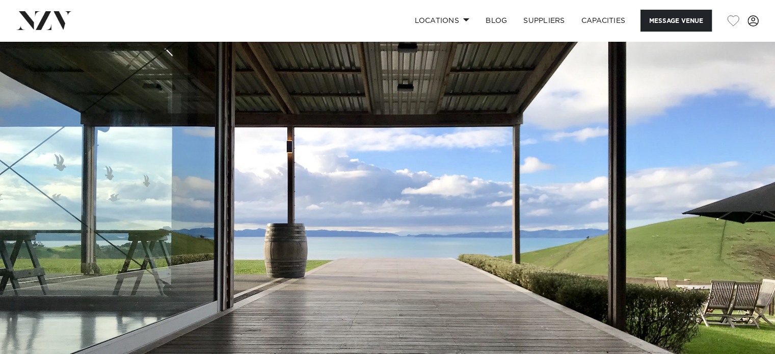
click at [727, 216] on img at bounding box center [387, 222] width 775 height 363
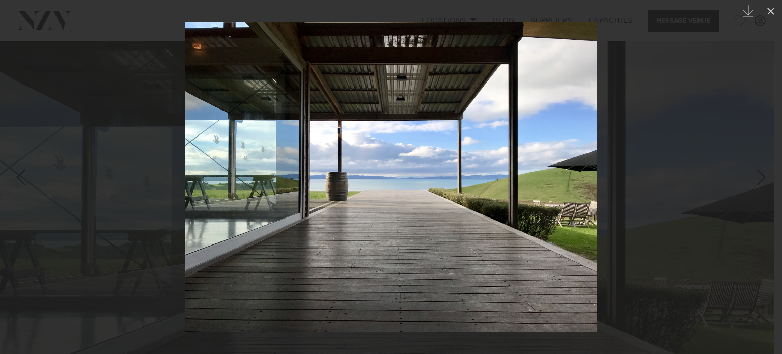
click at [740, 189] on div at bounding box center [391, 177] width 782 height 354
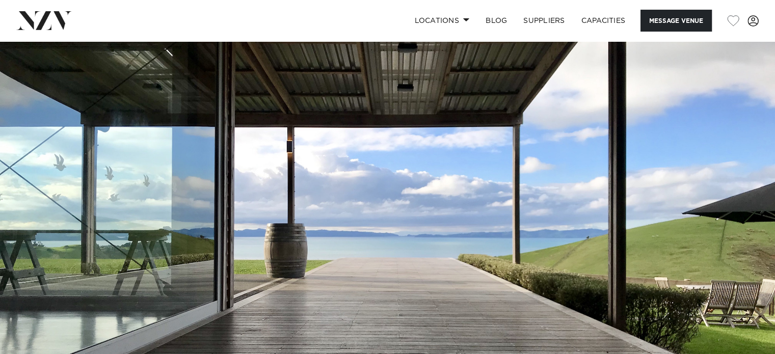
click at [740, 189] on img at bounding box center [387, 222] width 775 height 363
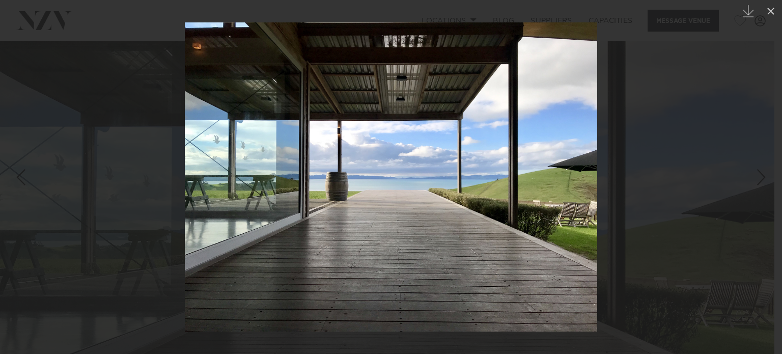
click at [740, 189] on div at bounding box center [391, 177] width 782 height 354
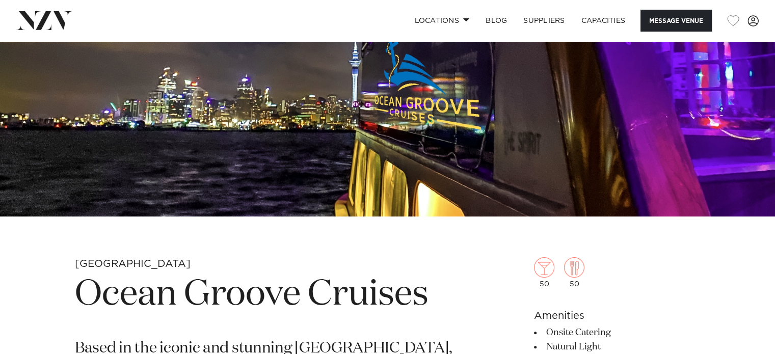
scroll to position [102, 0]
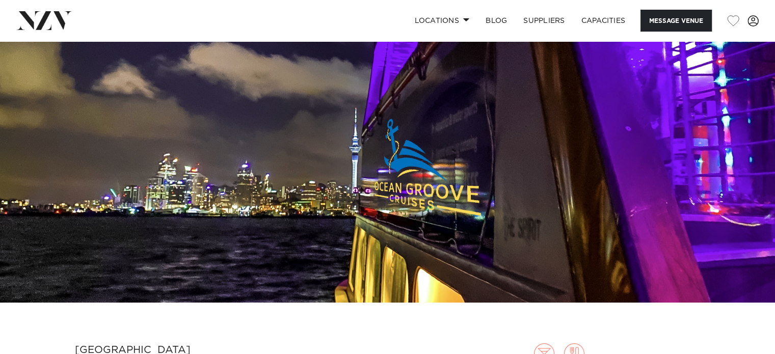
click at [696, 128] on img at bounding box center [387, 120] width 775 height 363
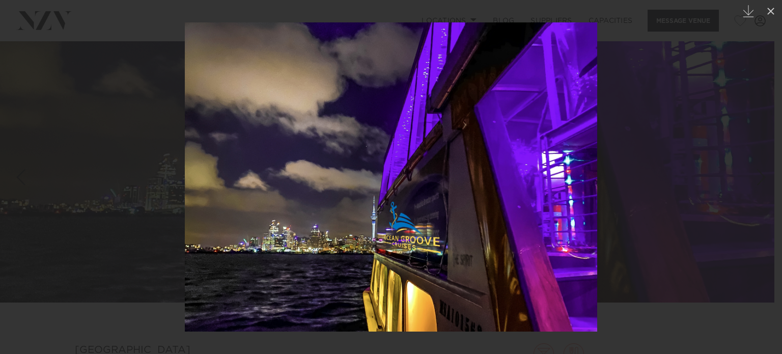
click at [556, 223] on img at bounding box center [391, 176] width 413 height 309
click at [612, 208] on div at bounding box center [391, 177] width 782 height 354
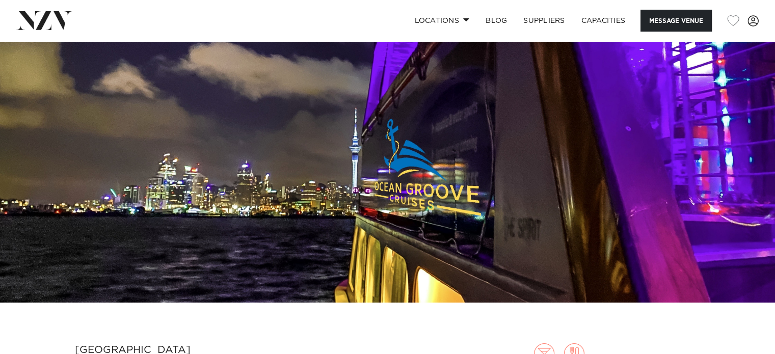
click at [647, 208] on img at bounding box center [387, 120] width 775 height 363
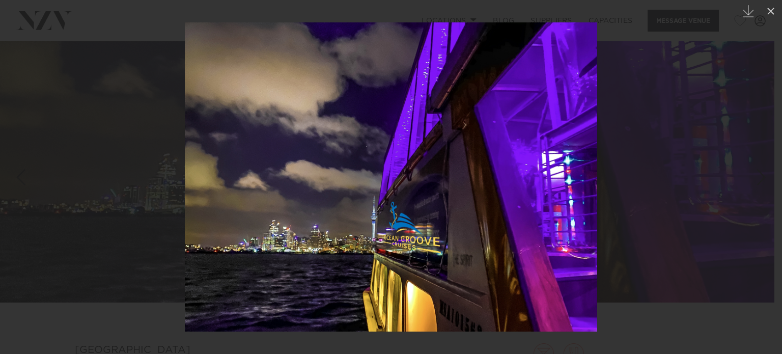
click at [655, 200] on div at bounding box center [391, 177] width 782 height 354
